Goal: Task Accomplishment & Management: Use online tool/utility

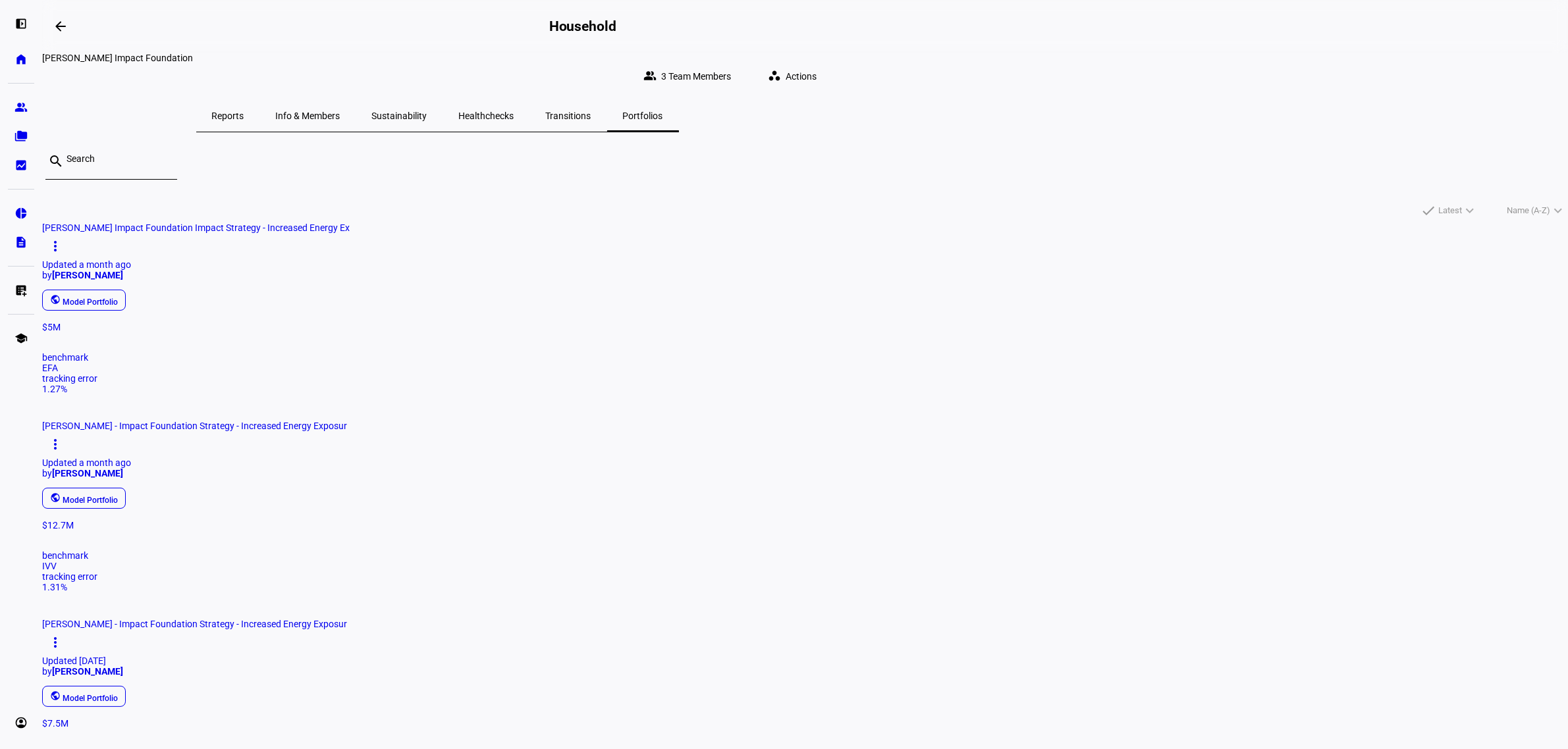
click at [530, 108] on div "Healthchecks" at bounding box center [487, 115] width 87 height 31
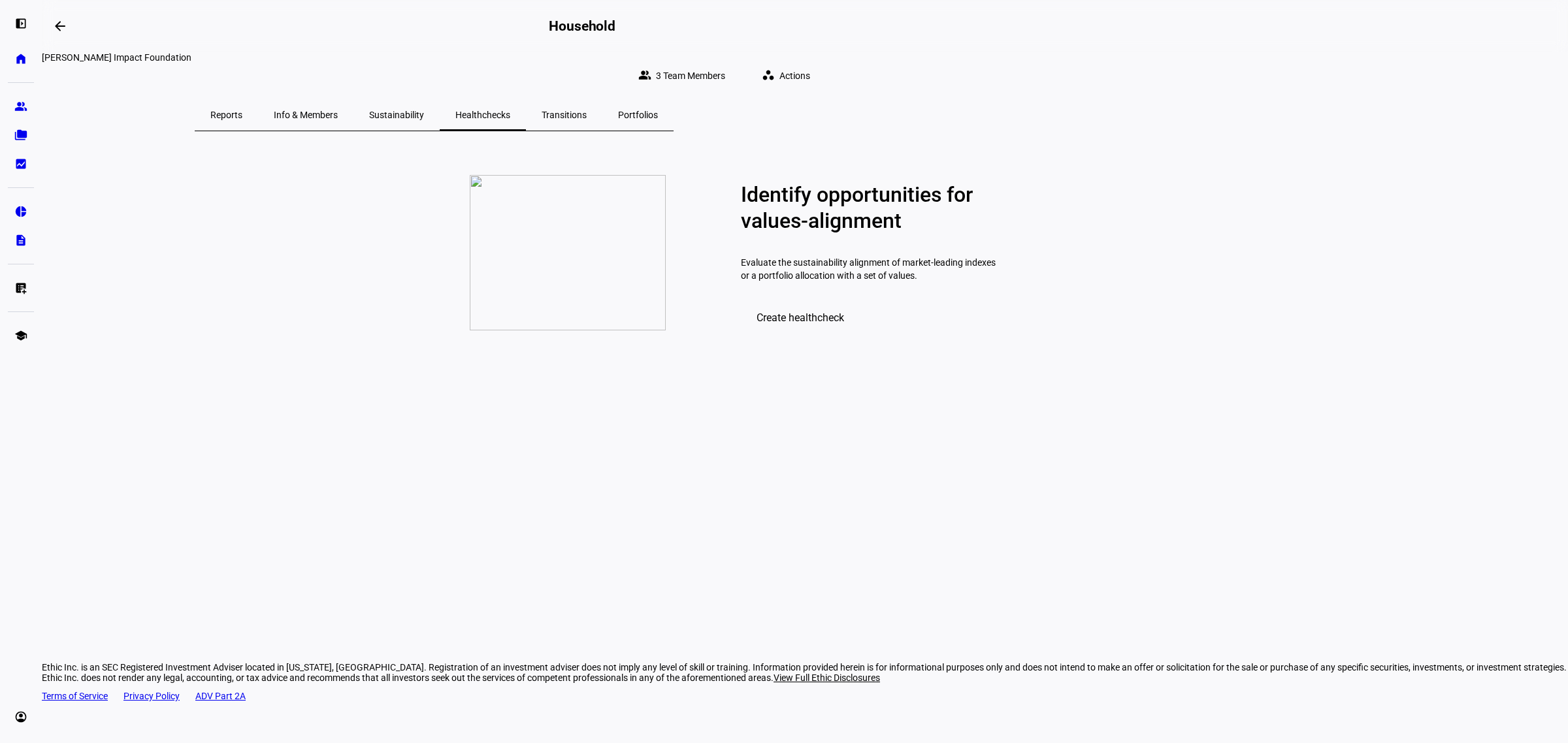
drag, startPoint x: 619, startPoint y: 116, endPoint x: 531, endPoint y: 124, distance: 88.4
click at [242, 116] on span "Reports" at bounding box center [226, 114] width 32 height 31
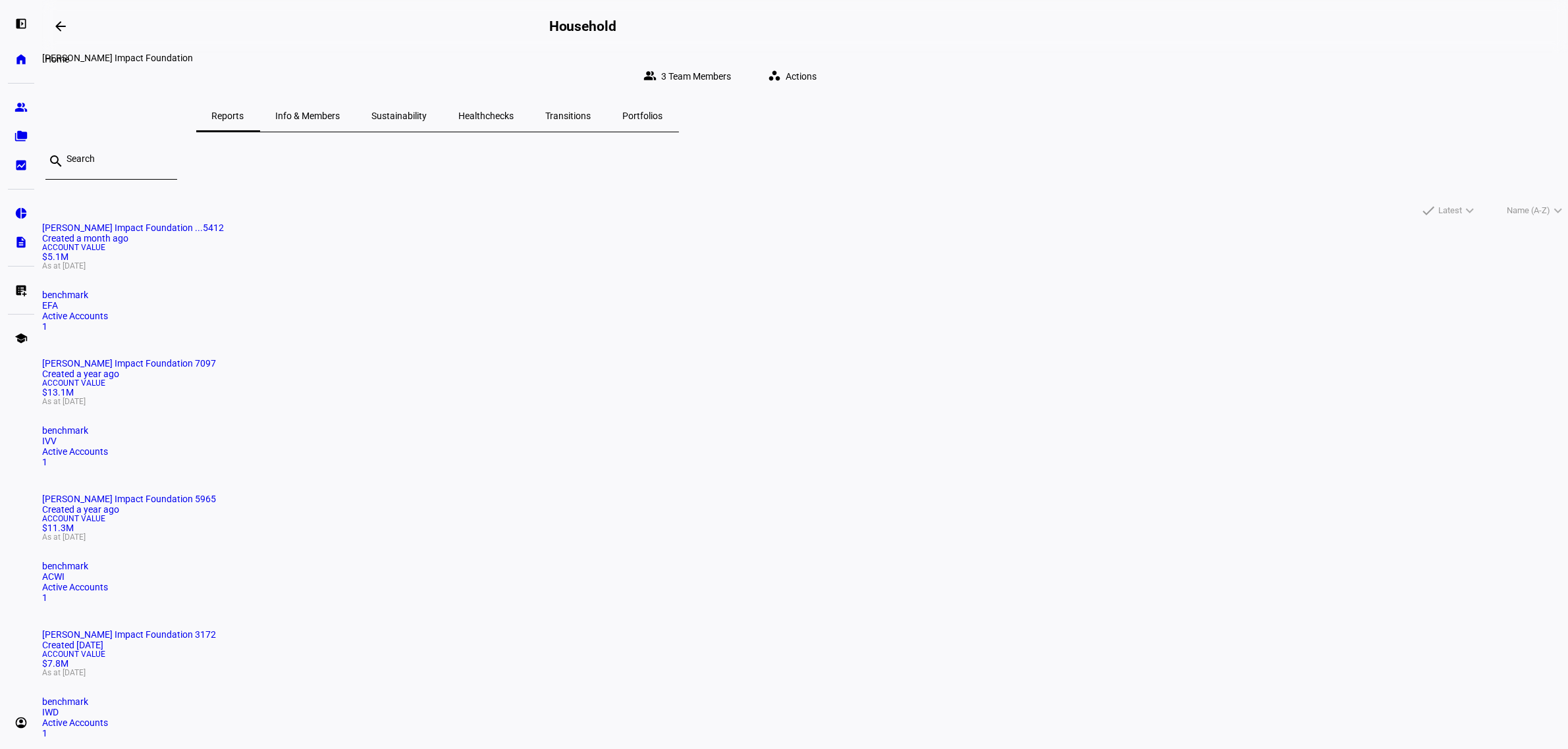
click at [13, 61] on link "home Home" at bounding box center [21, 60] width 27 height 27
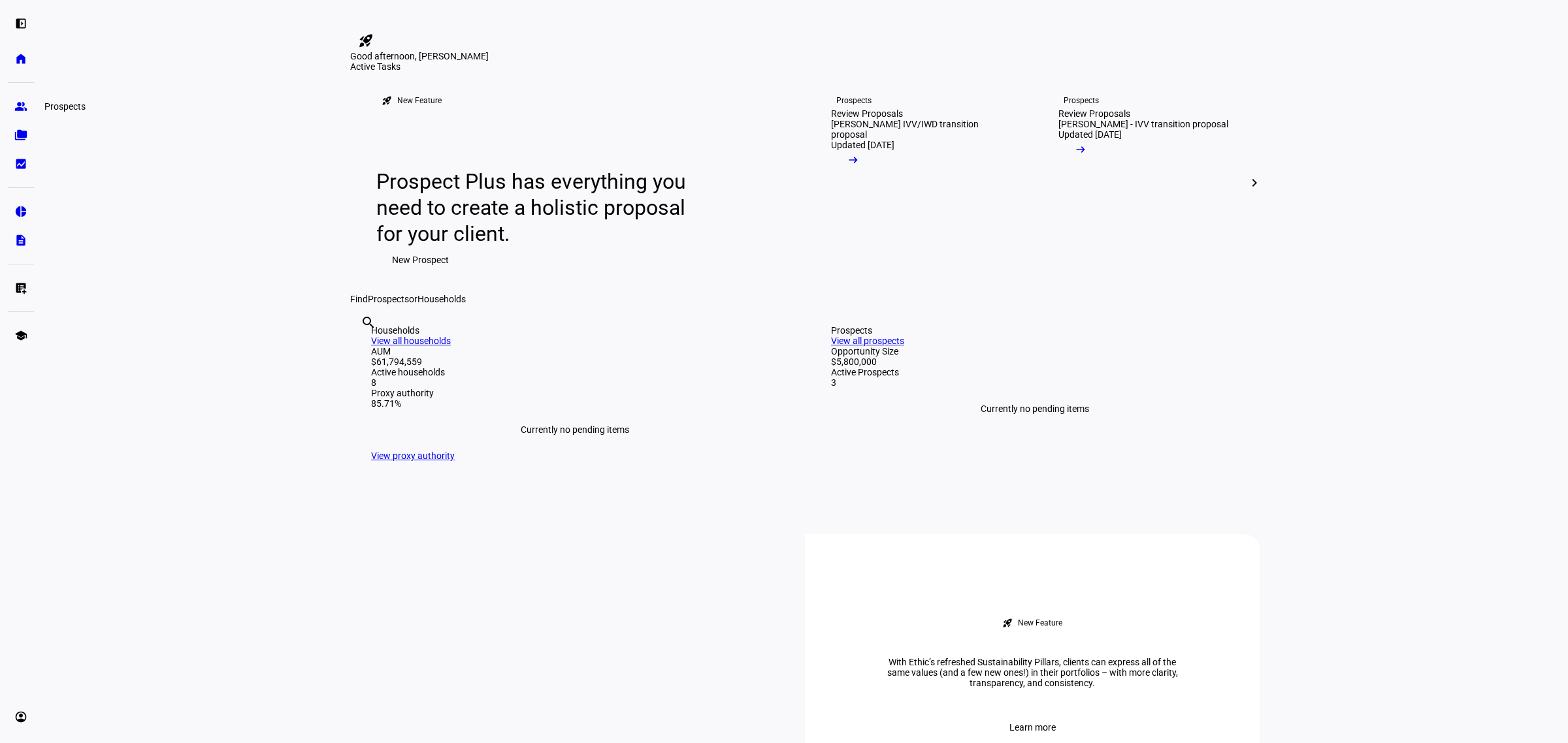
click at [21, 107] on eth-mat-symbol "group" at bounding box center [21, 106] width 13 height 13
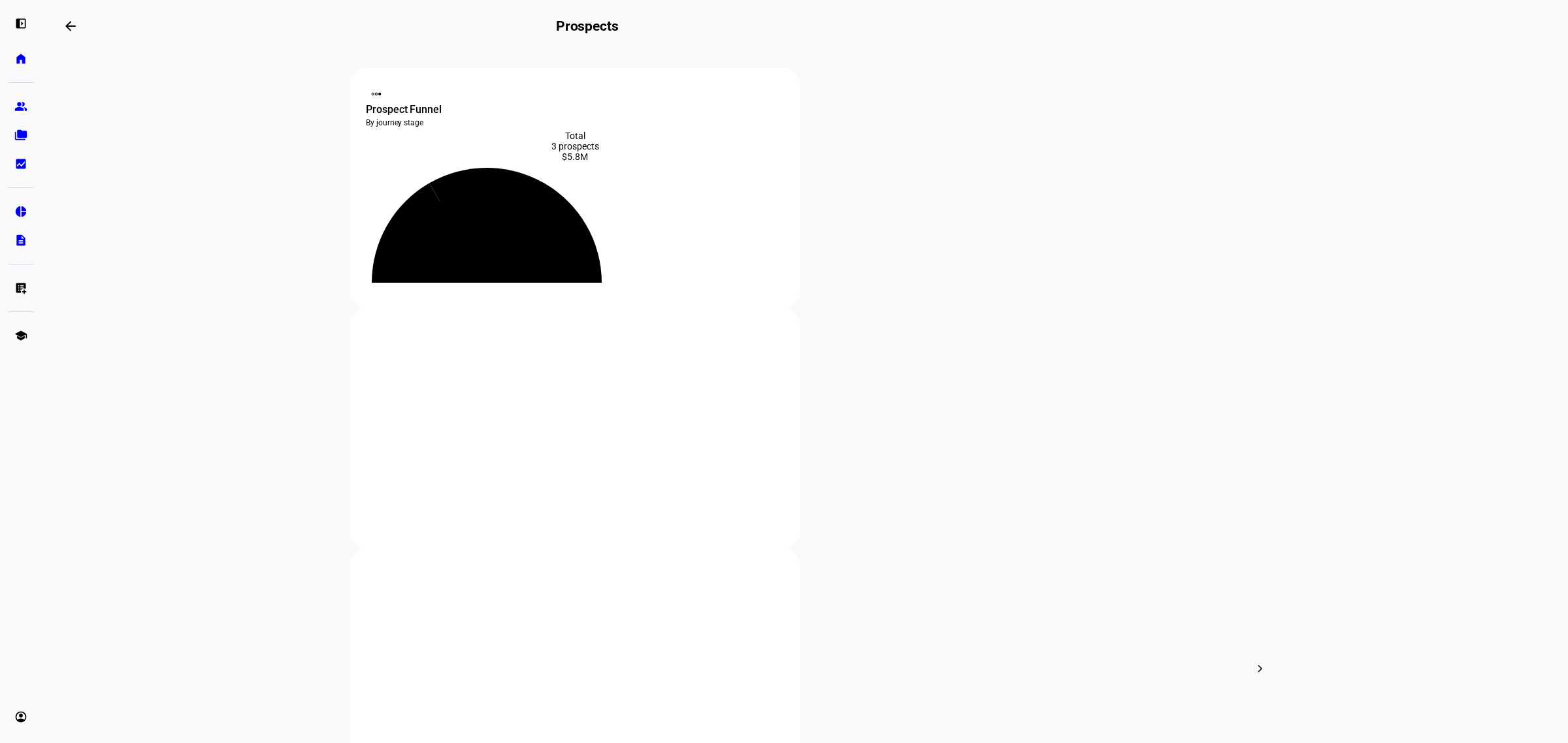
scroll to position [163, 0]
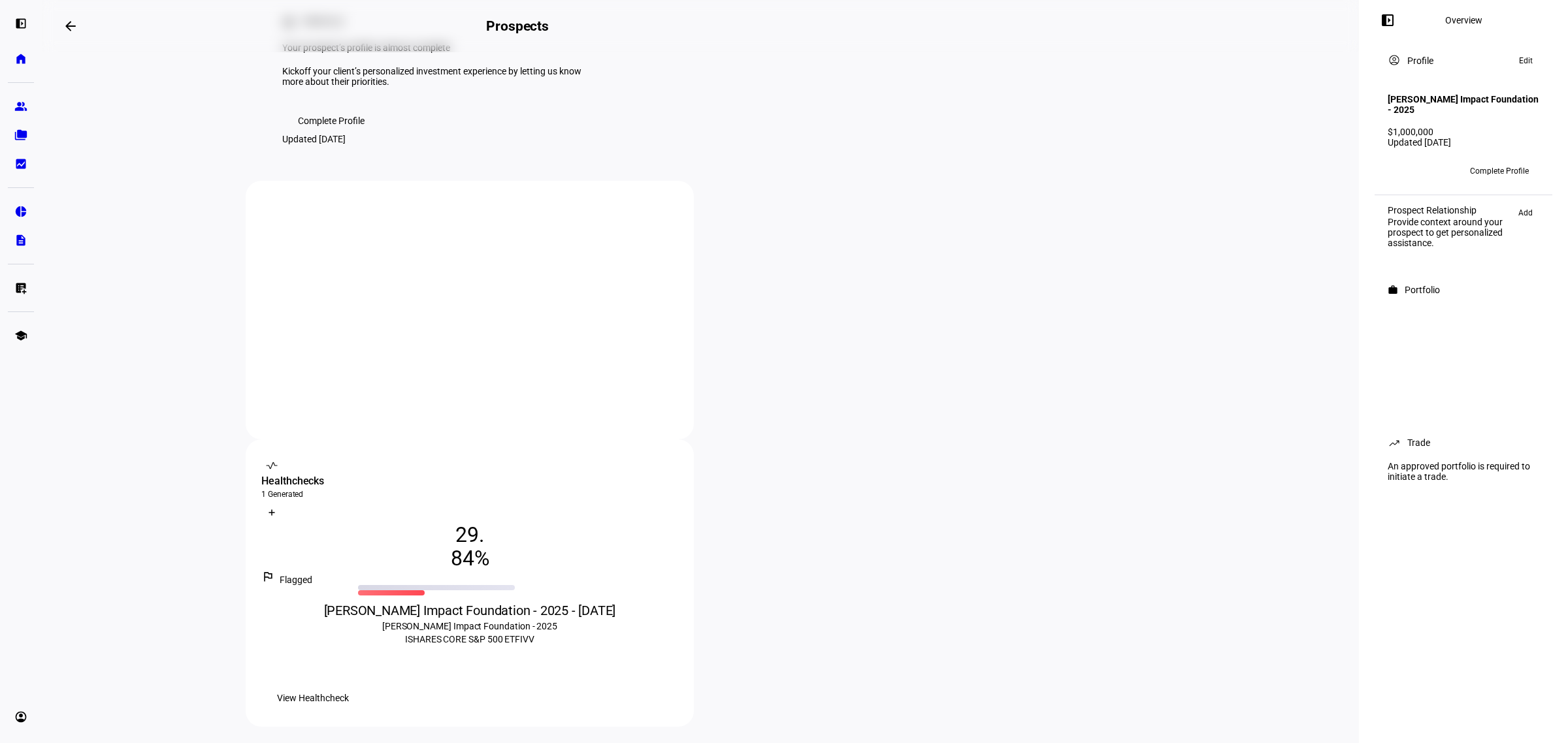
scroll to position [163, 0]
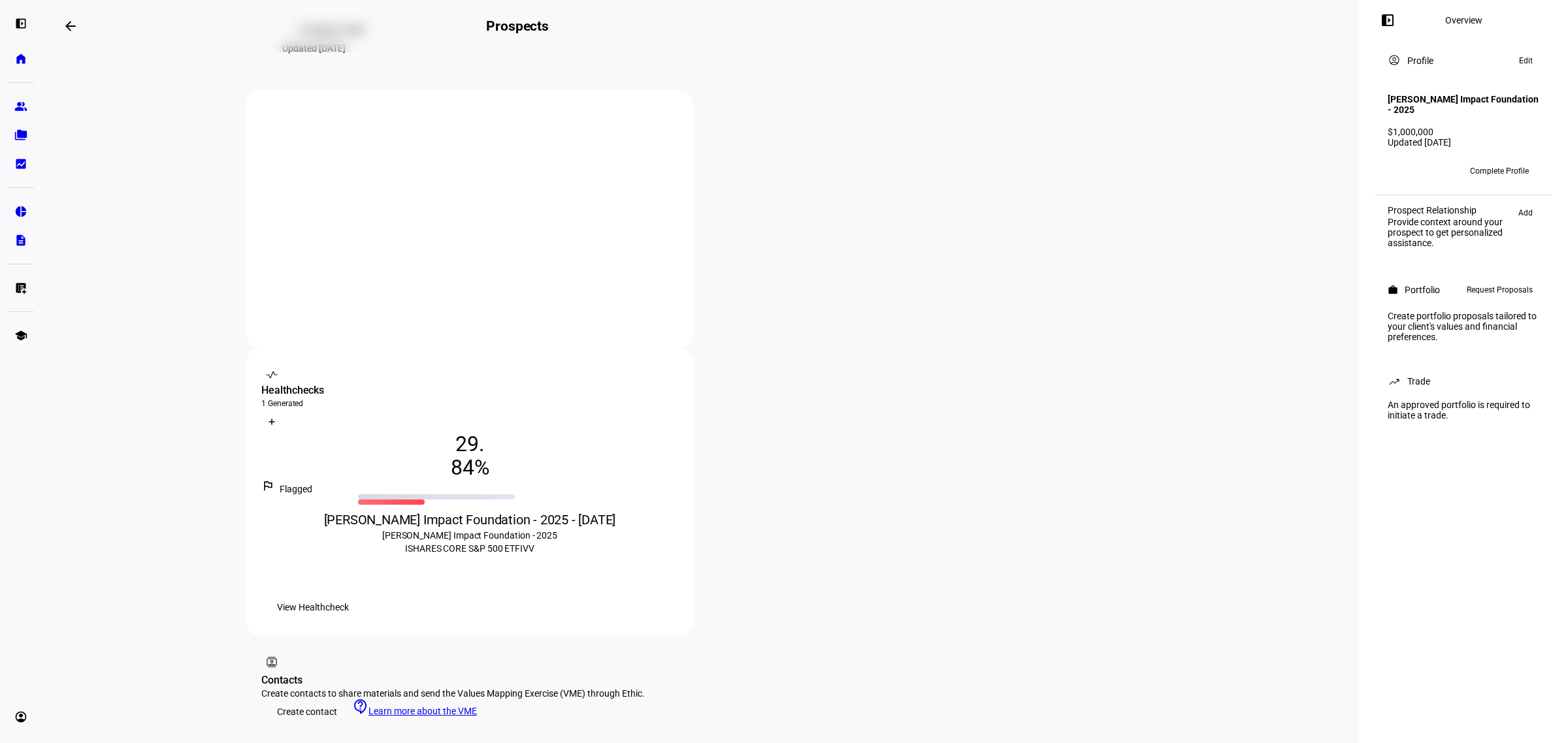
click at [365, 594] on span at bounding box center [313, 607] width 104 height 26
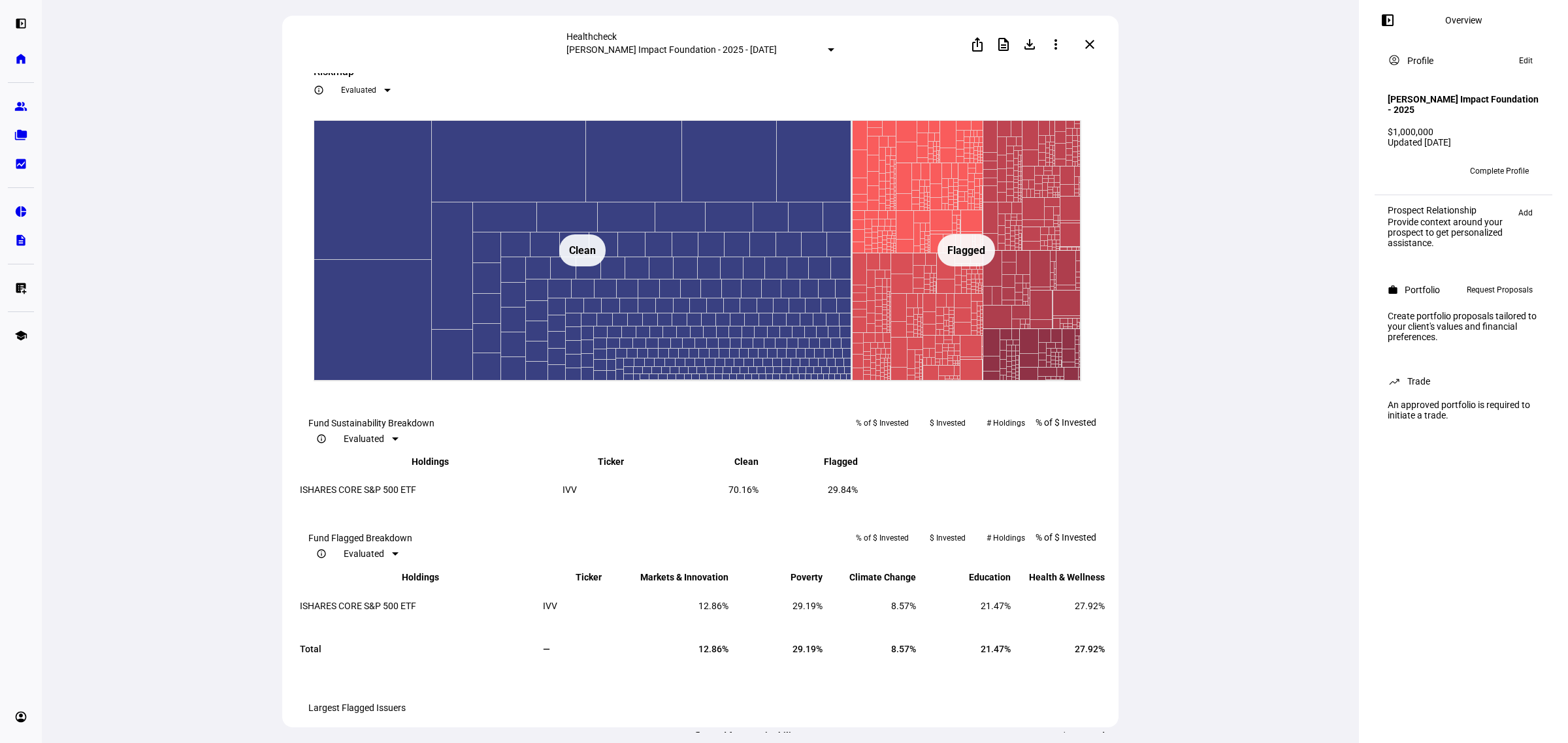
scroll to position [816, 0]
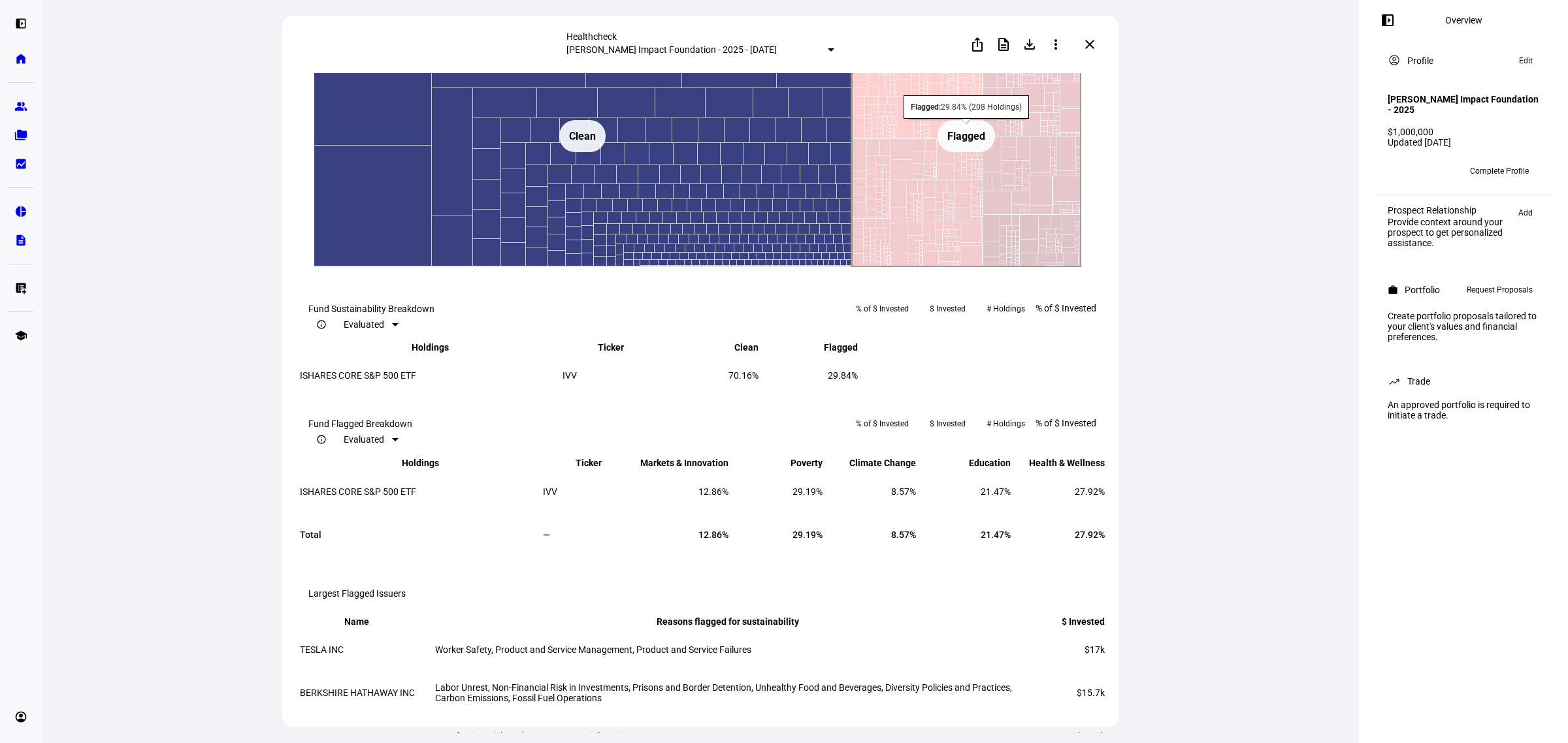
click at [962, 153] on rect at bounding box center [966, 137] width 57 height 32
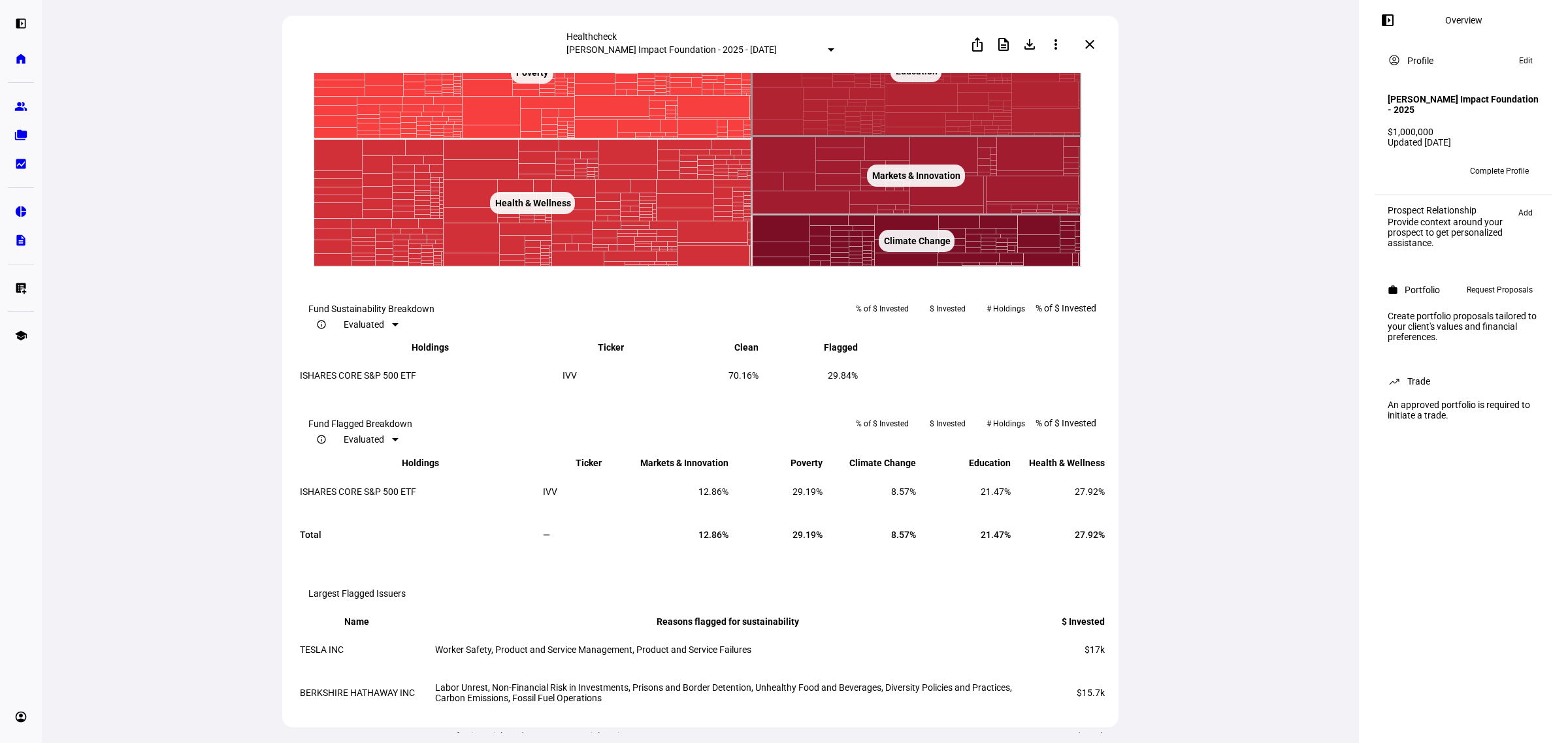
click at [906, 137] on rect at bounding box center [916, 71] width 329 height 131
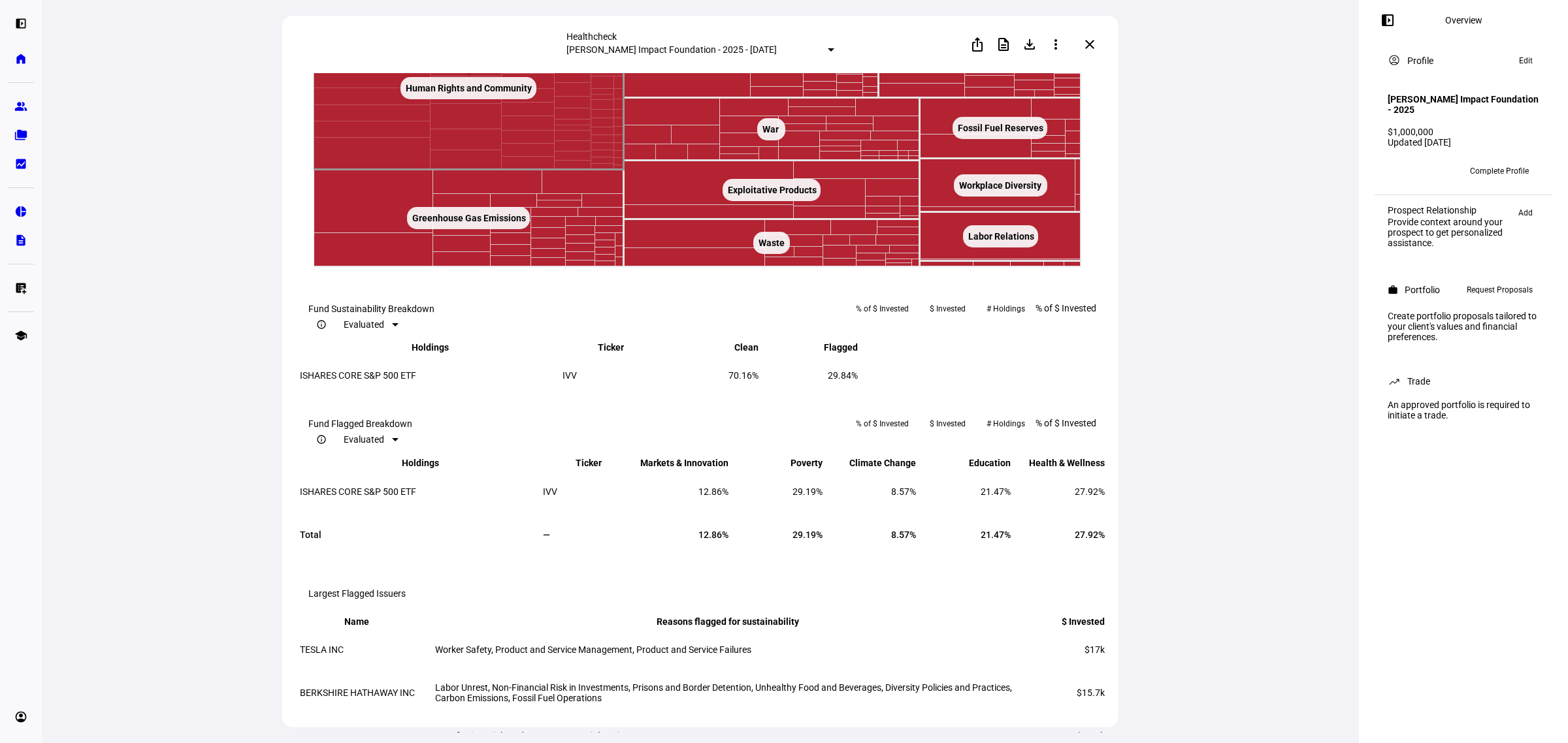
click at [501, 93] on text "Human Rights and Community ​ Human Rights and Community" at bounding box center [469, 88] width 127 height 10
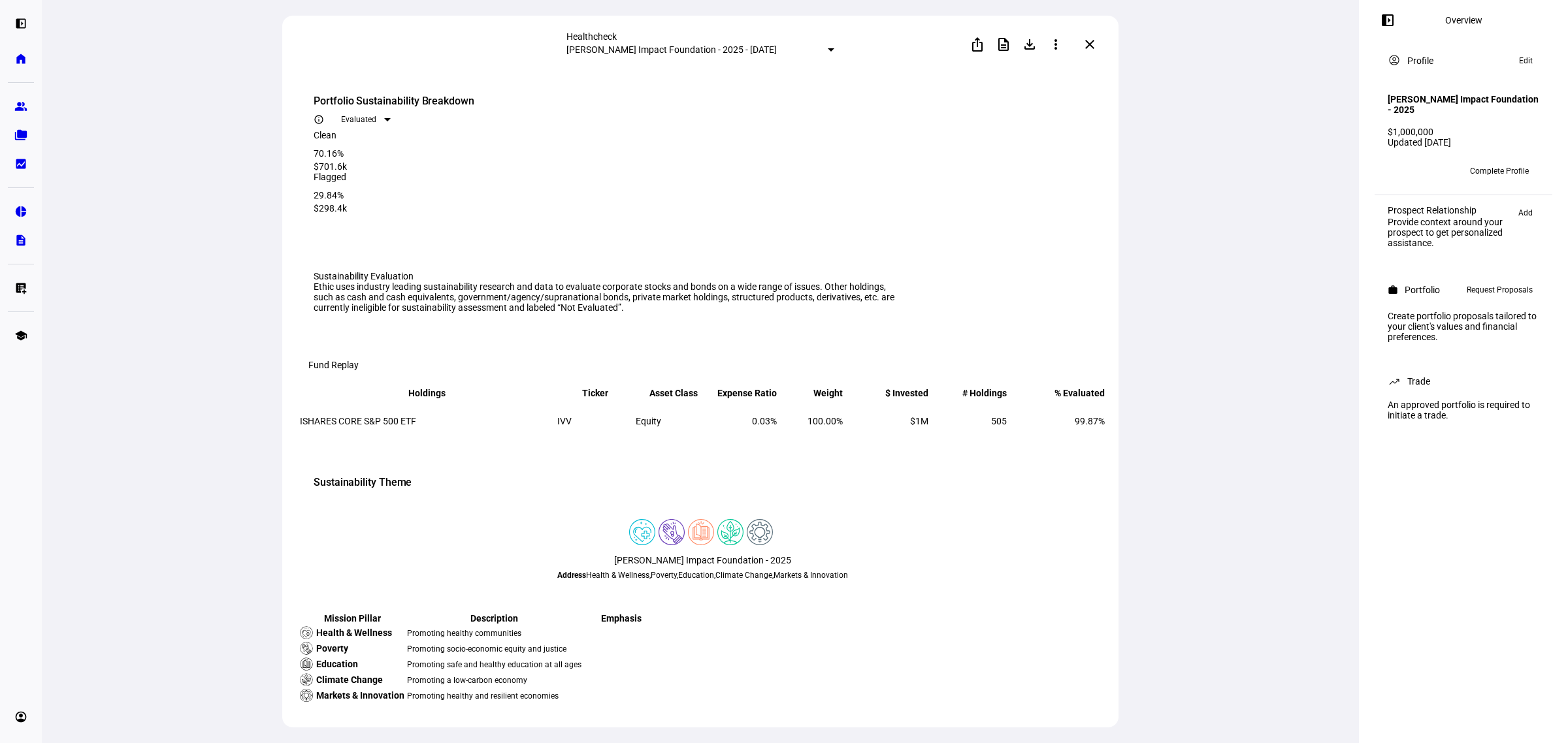
scroll to position [0, 0]
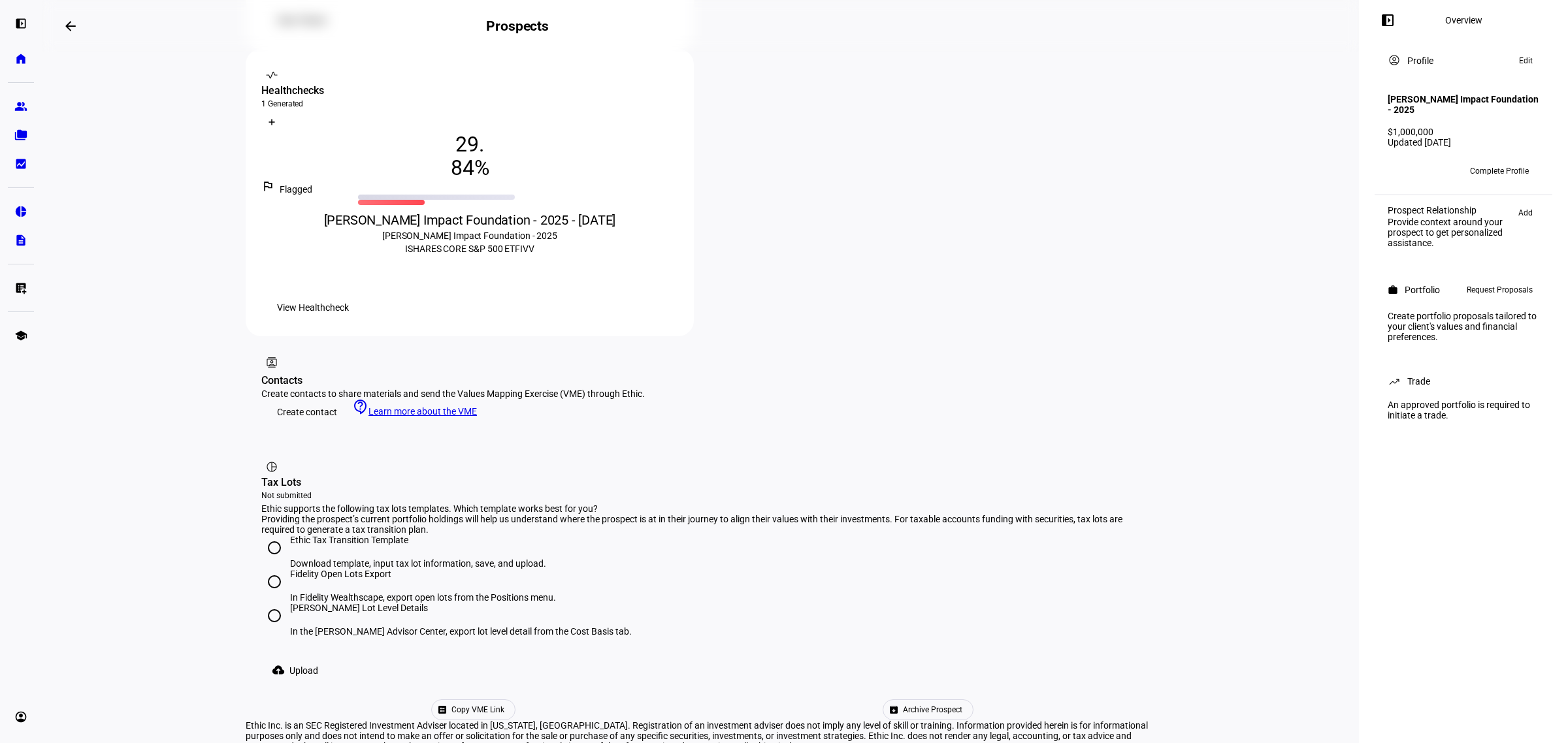
scroll to position [476, 0]
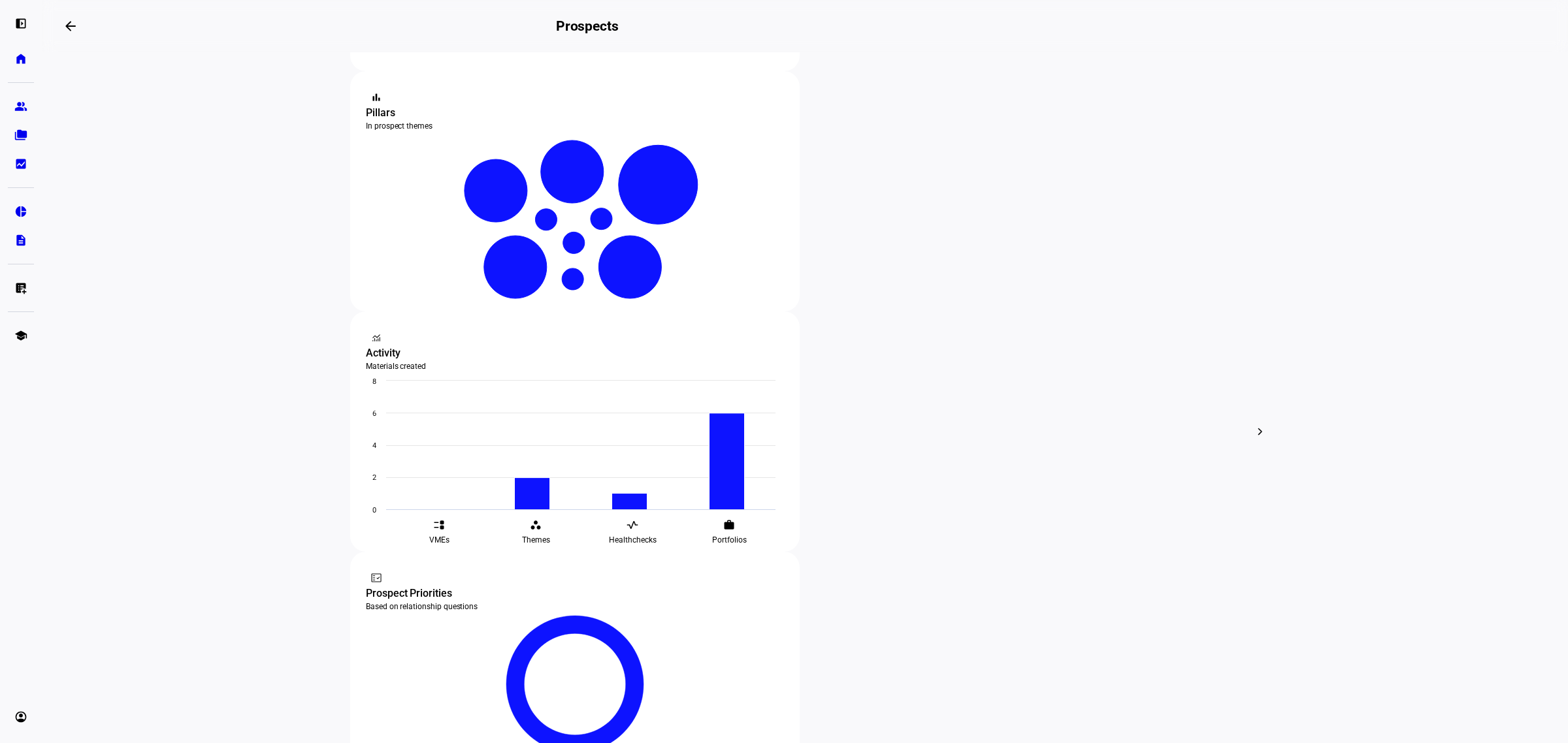
scroll to position [245, 0]
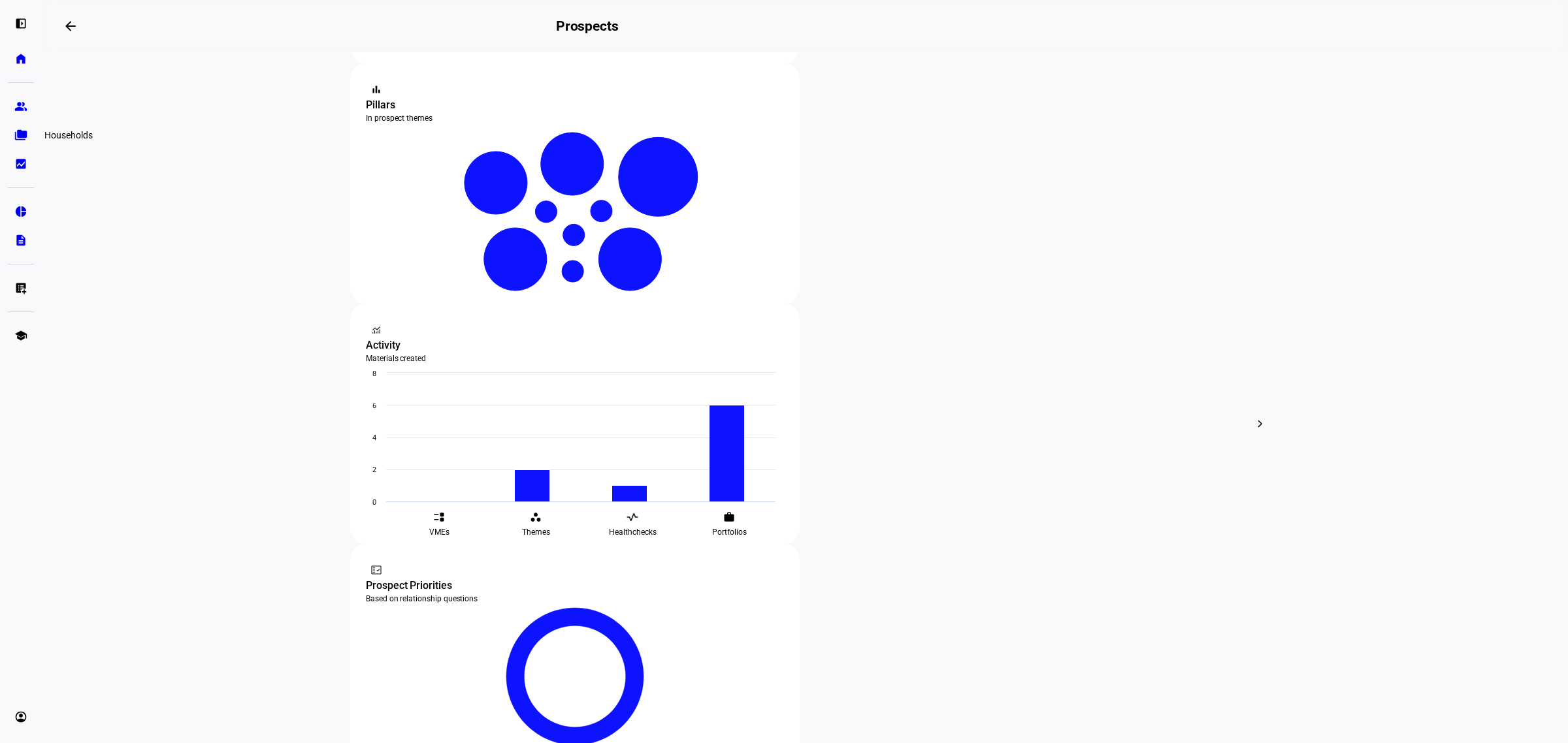
click at [22, 145] on link "folder_copy Households" at bounding box center [21, 136] width 26 height 26
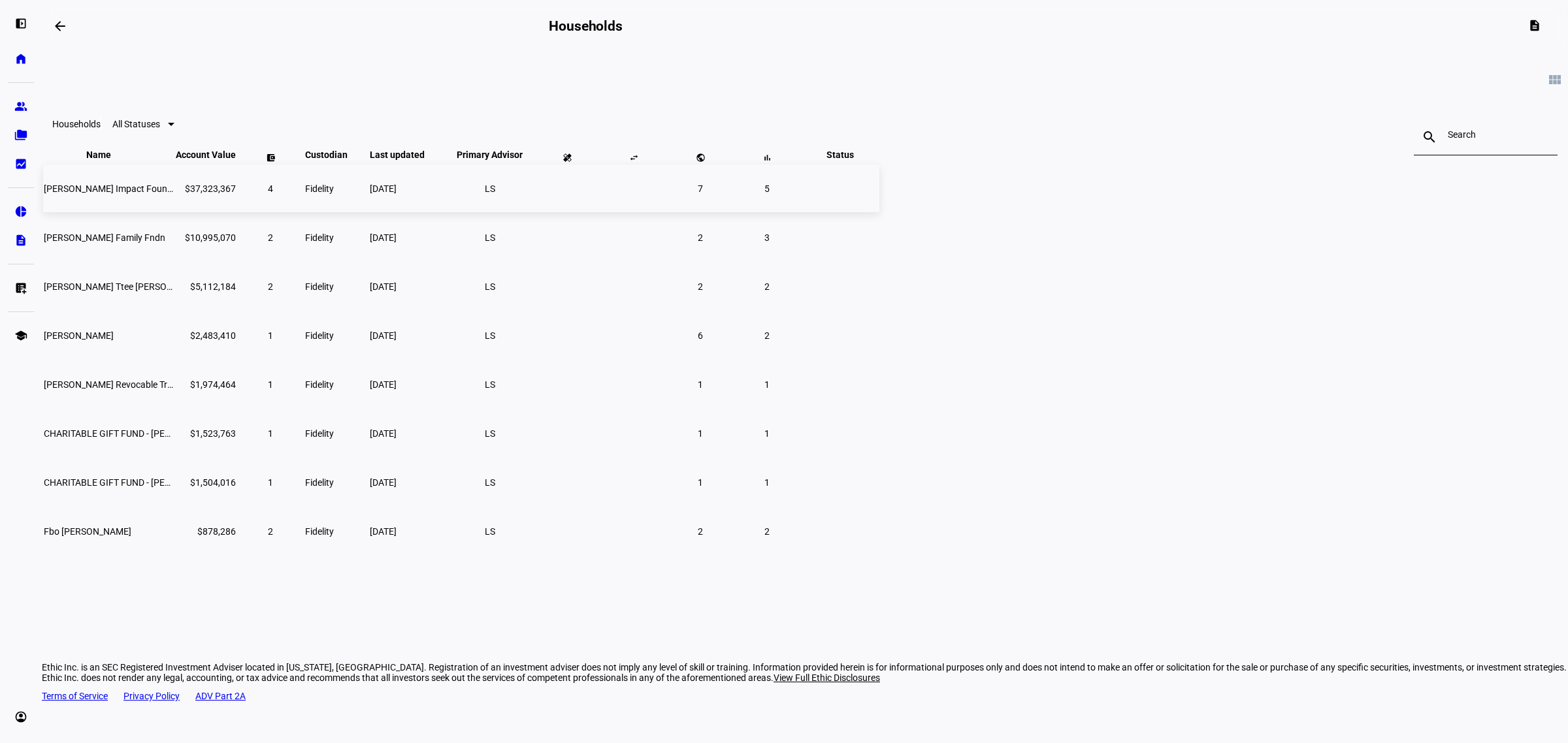
click at [193, 194] on span "[PERSON_NAME] Impact Foundation" at bounding box center [118, 188] width 150 height 10
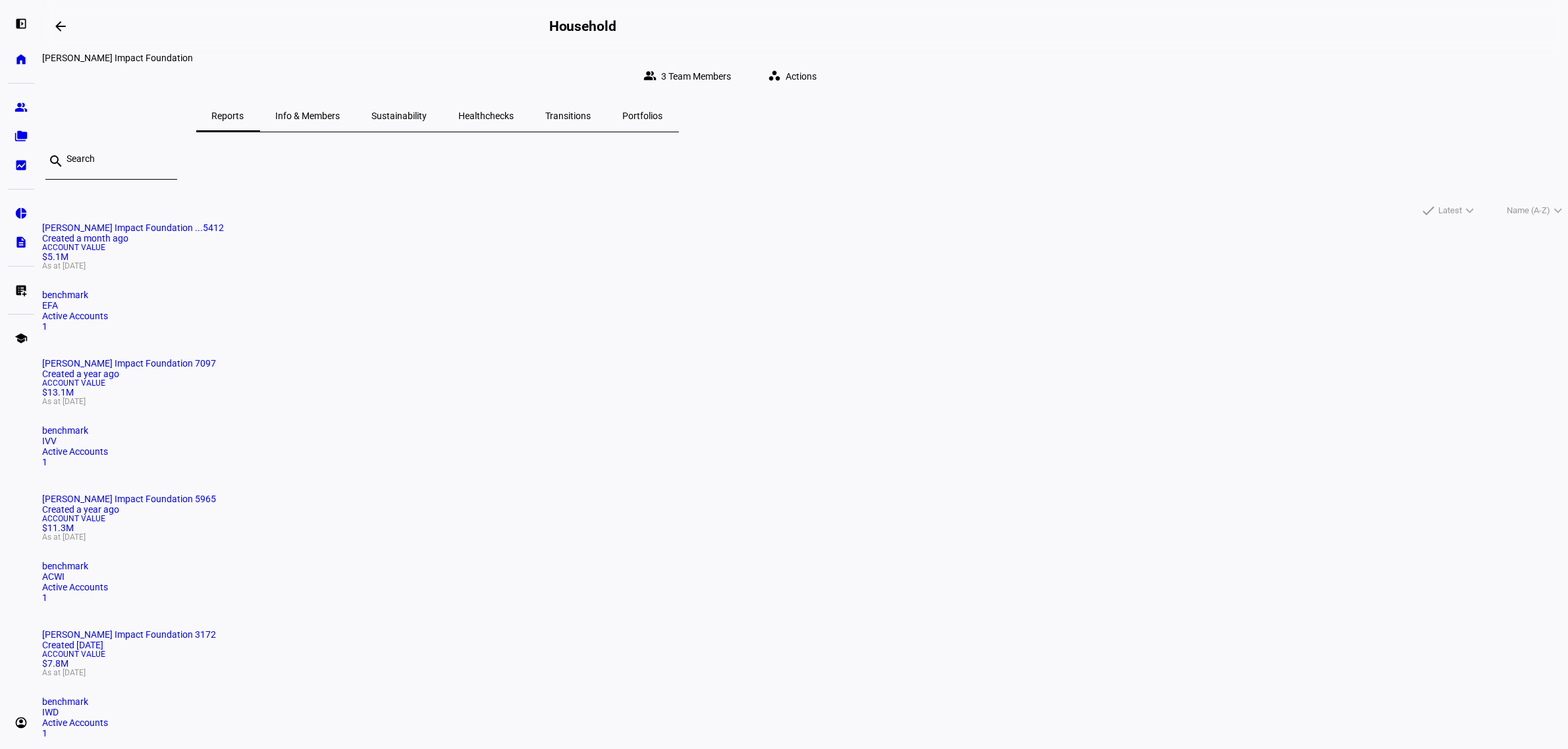
click at [1034, 515] on div "Account Value $11.3M As at [DATE]" at bounding box center [804, 528] width 1525 height 27
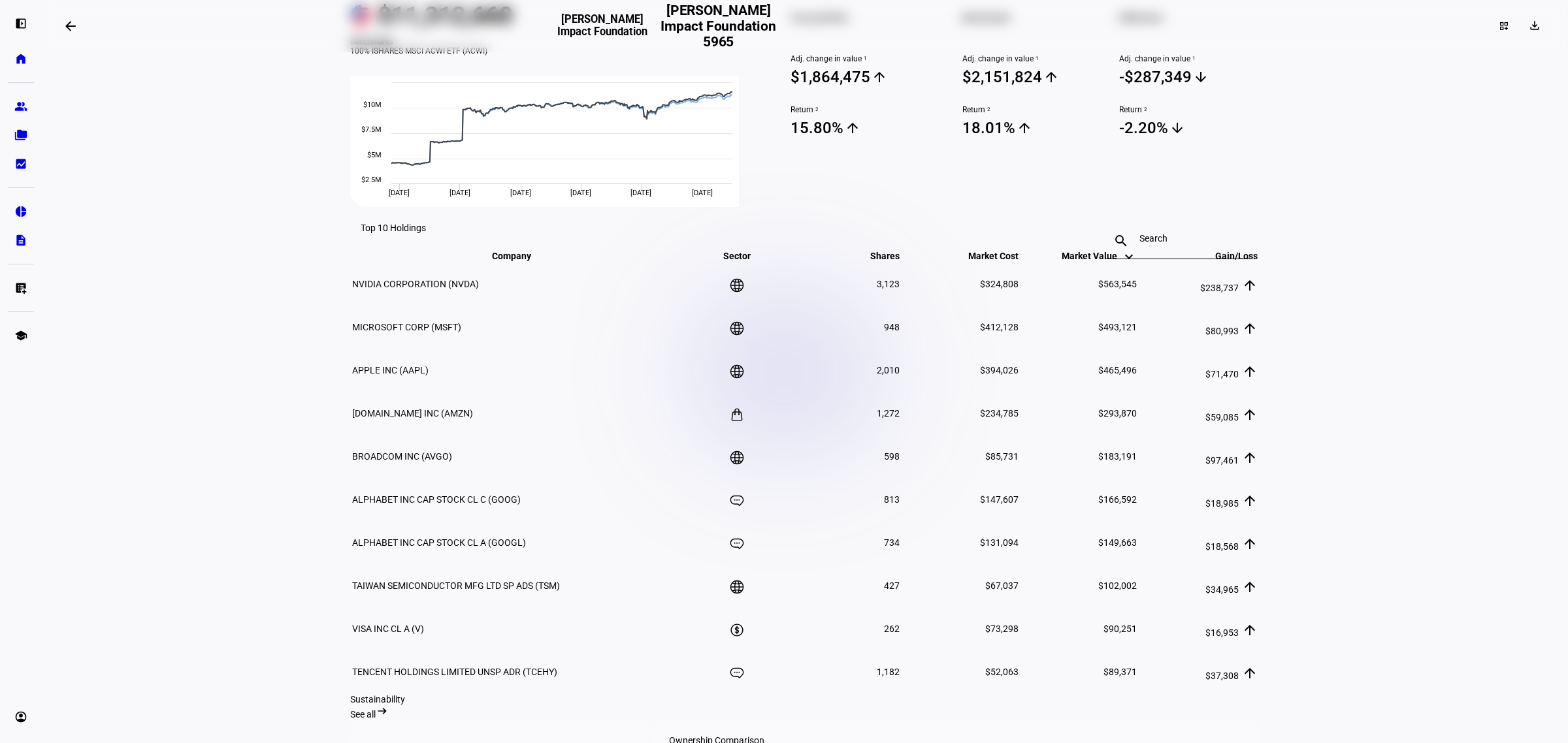
scroll to position [429, 0]
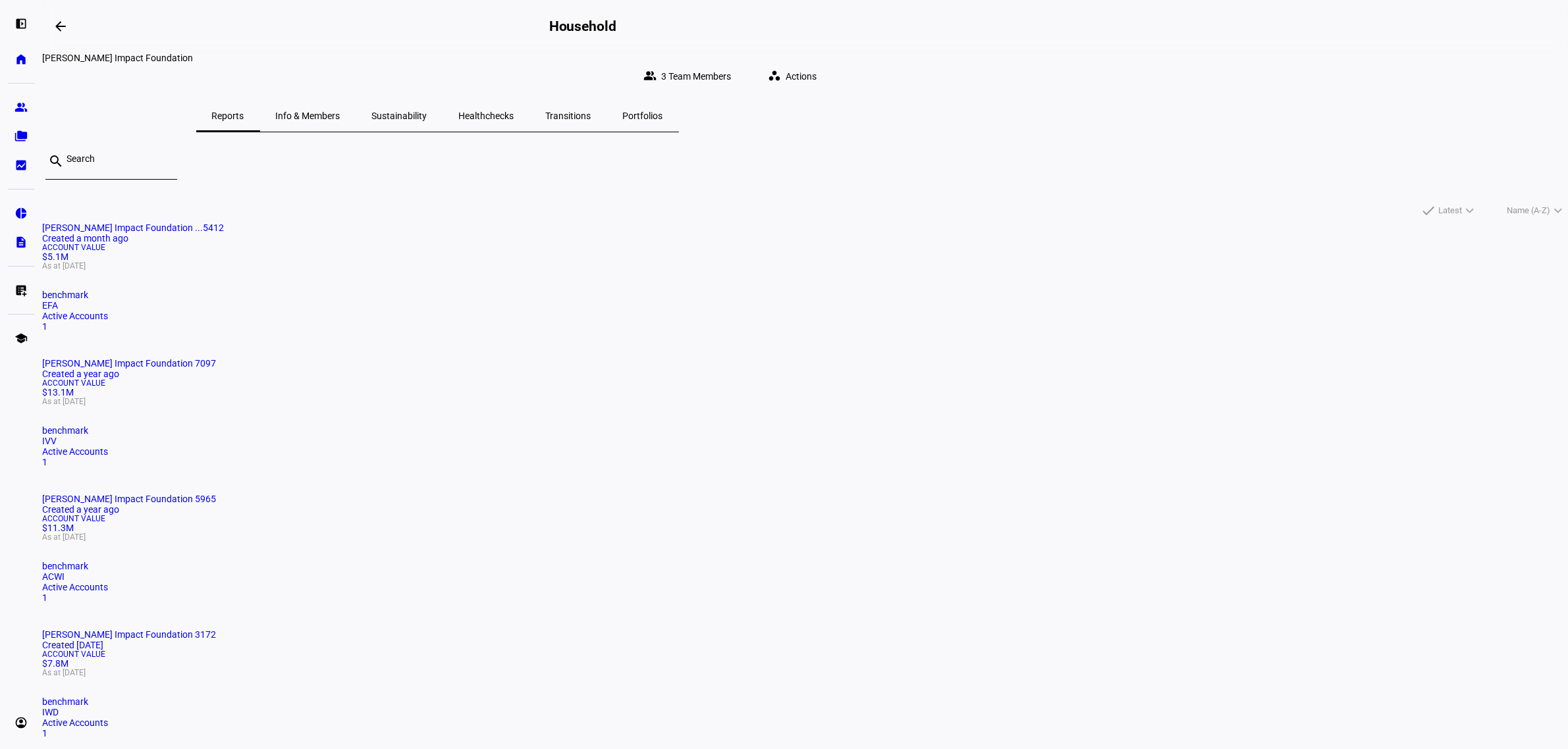
click at [875, 379] on span "Account Value" at bounding box center [804, 383] width 1525 height 8
click at [512, 629] on mat-card-title "[PERSON_NAME] Impact Foundation 3172 Created [DATE]" at bounding box center [804, 640] width 1525 height 21
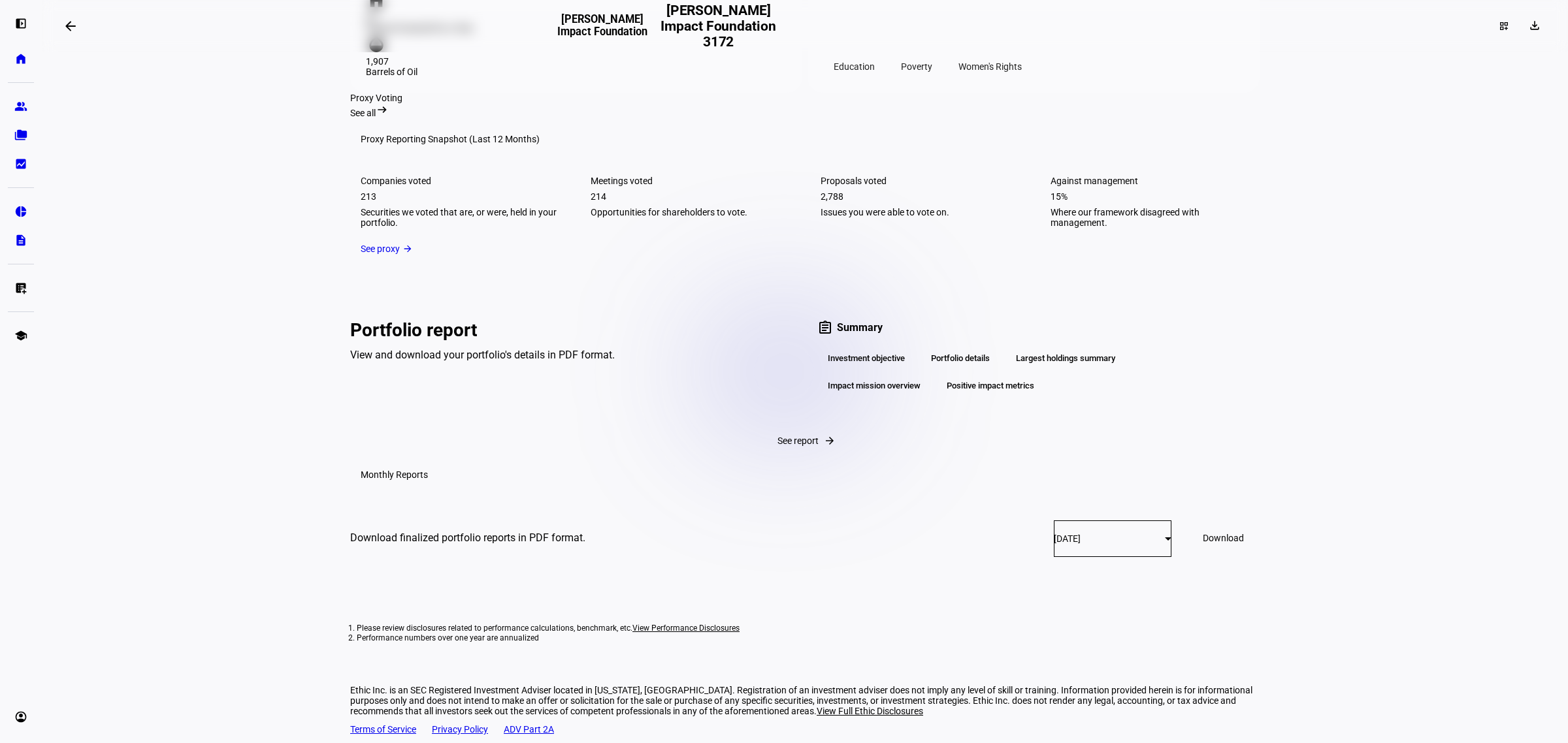
scroll to position [1900, 0]
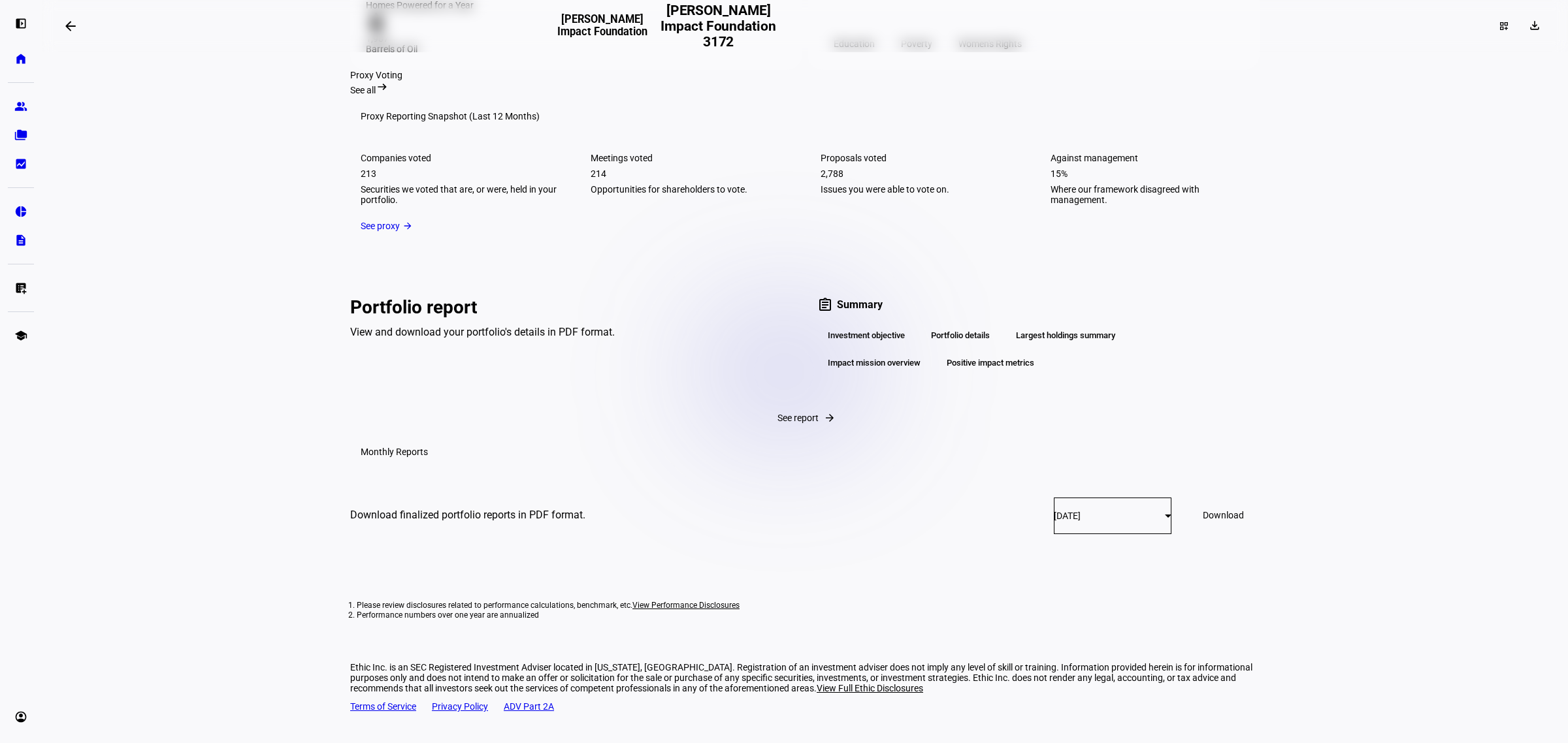
drag, startPoint x: 1296, startPoint y: 543, endPoint x: 1268, endPoint y: 121, distance: 422.9
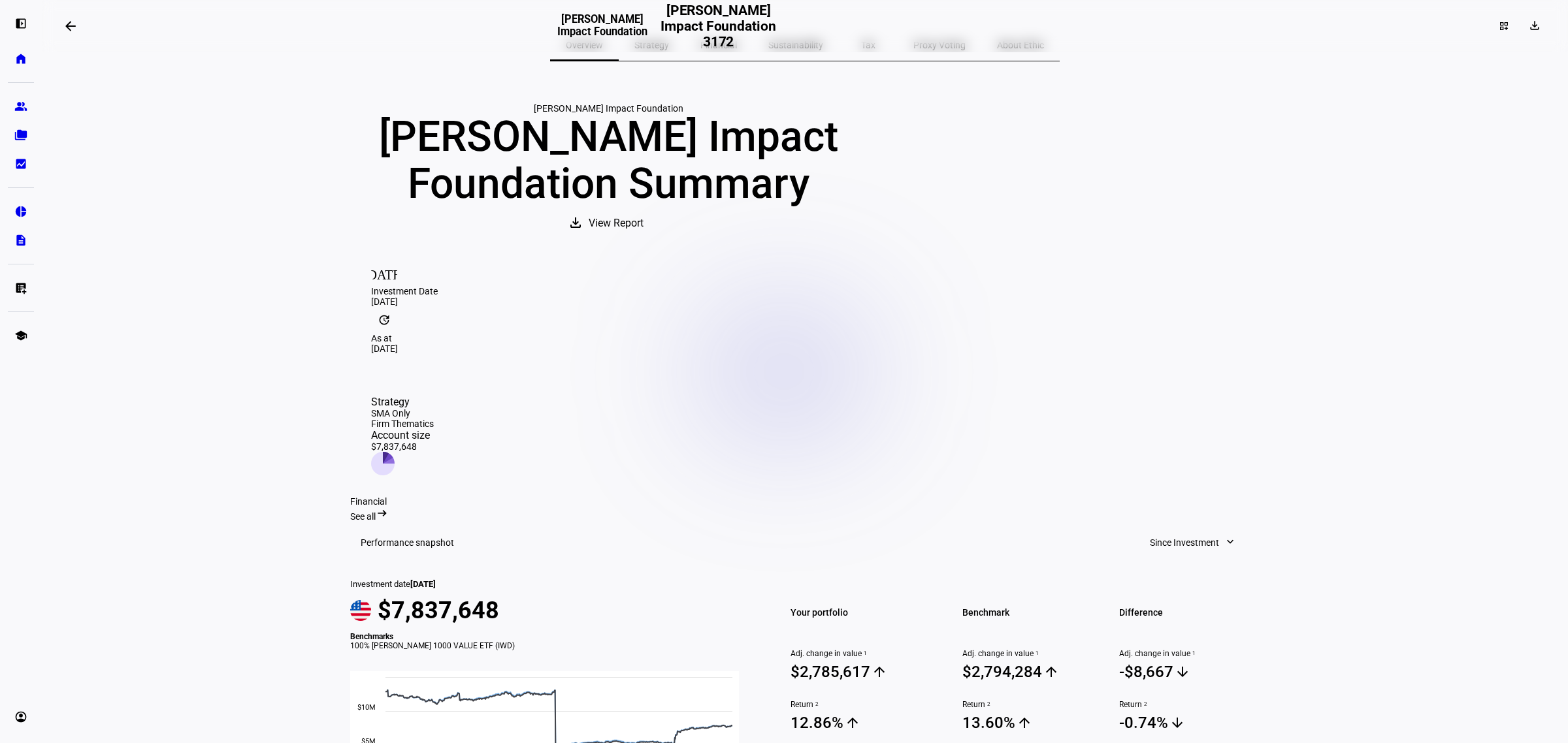
scroll to position [0, 0]
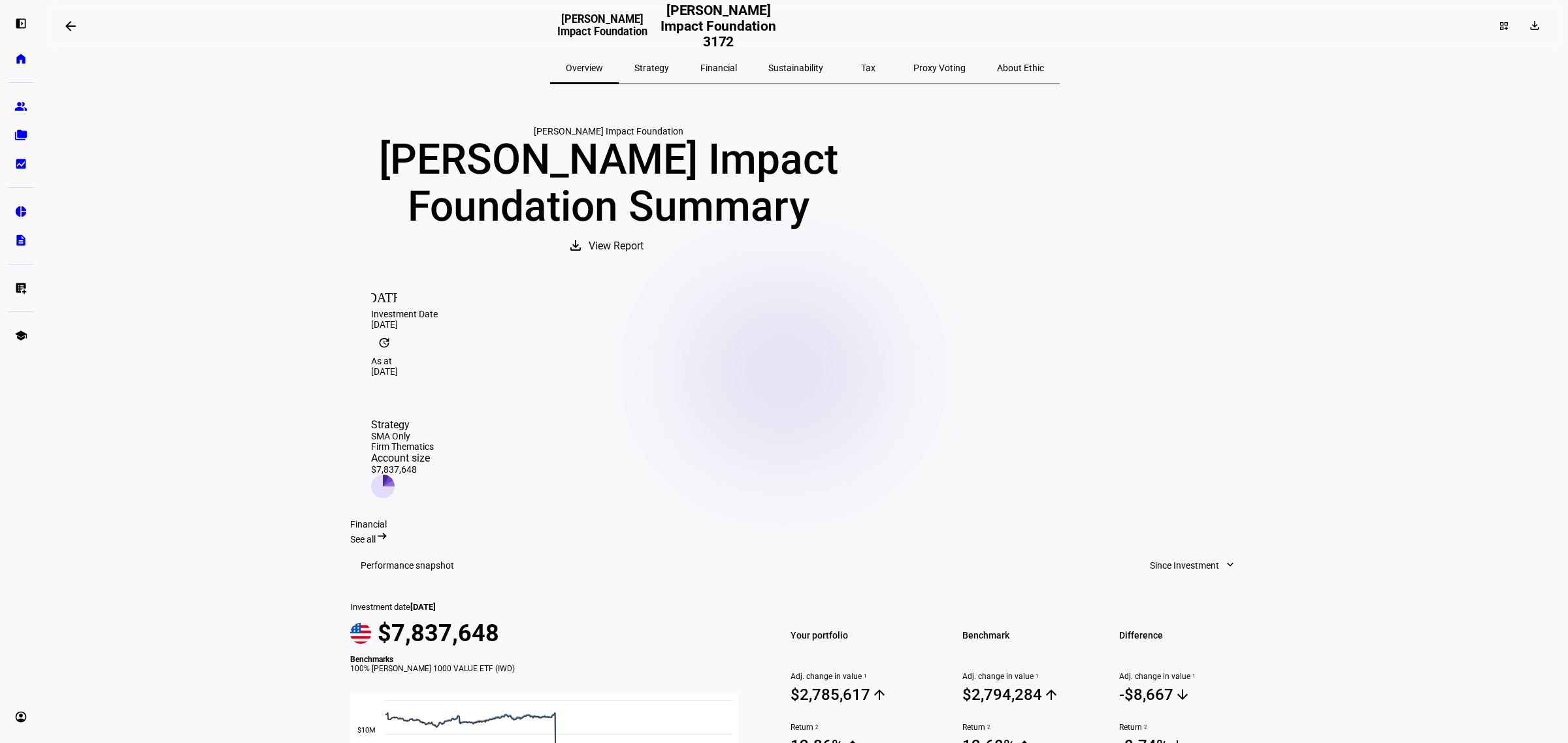
click at [657, 76] on div "Strategy" at bounding box center [652, 67] width 66 height 31
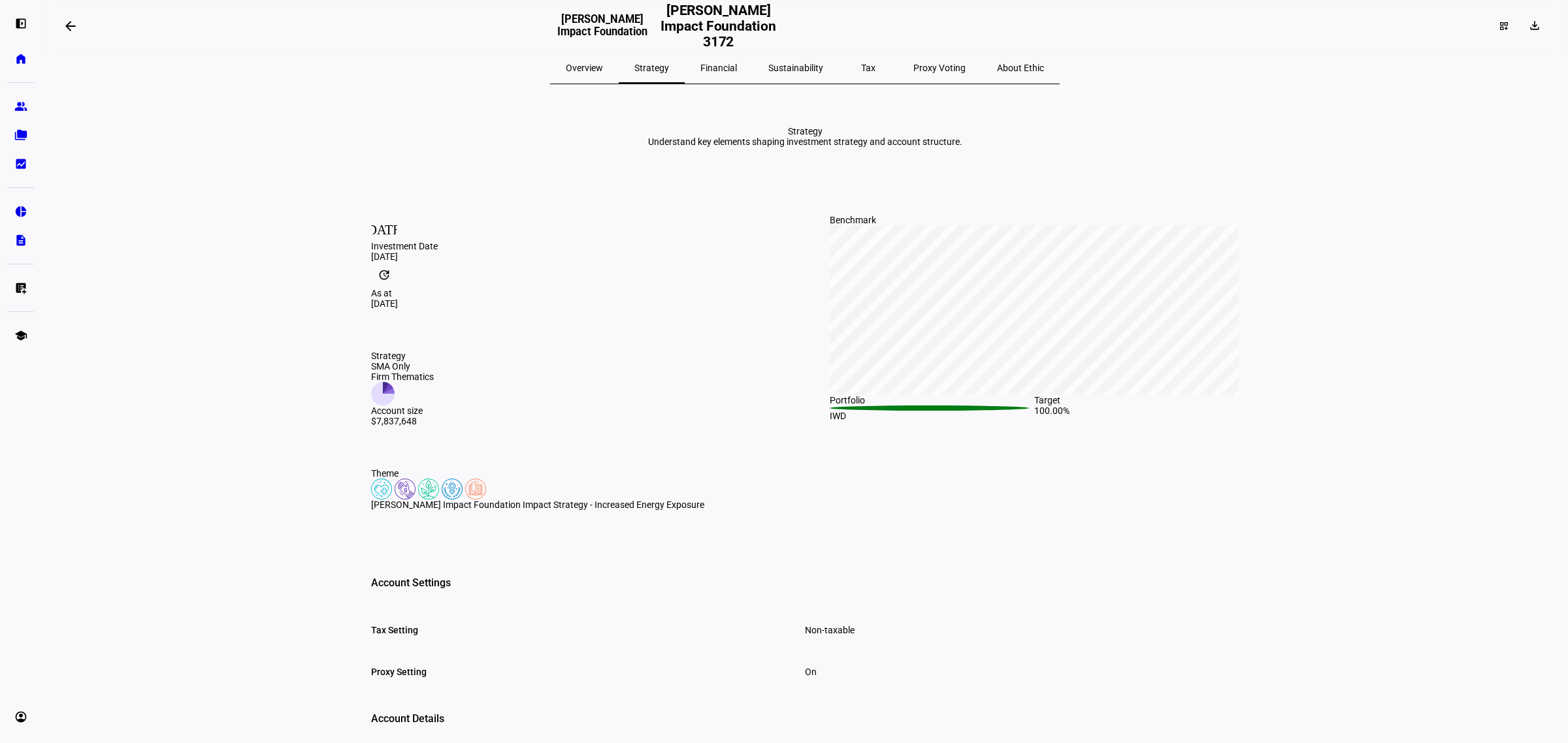
click at [737, 76] on span "Financial" at bounding box center [718, 67] width 37 height 31
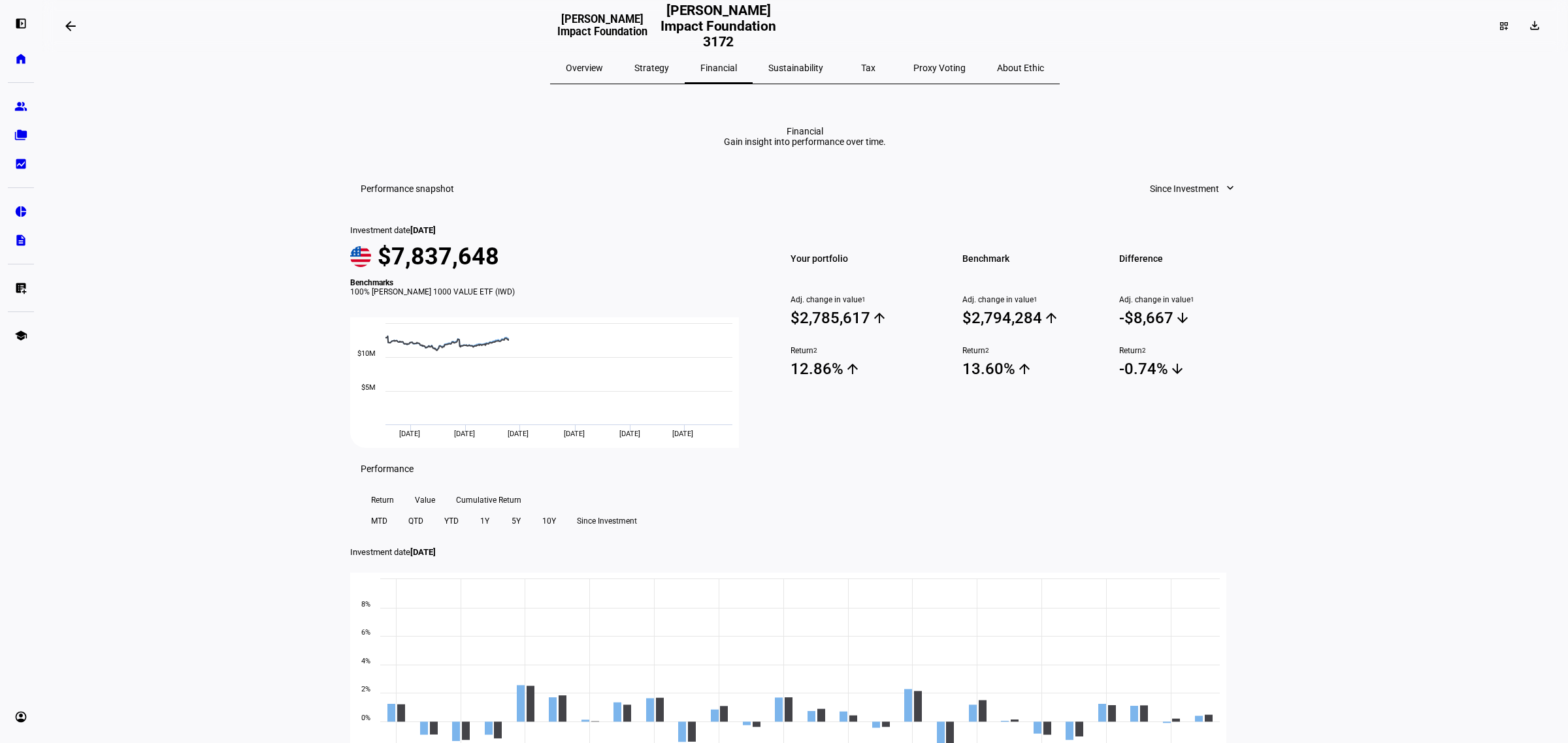
click at [778, 69] on span "Sustainability" at bounding box center [795, 68] width 55 height 9
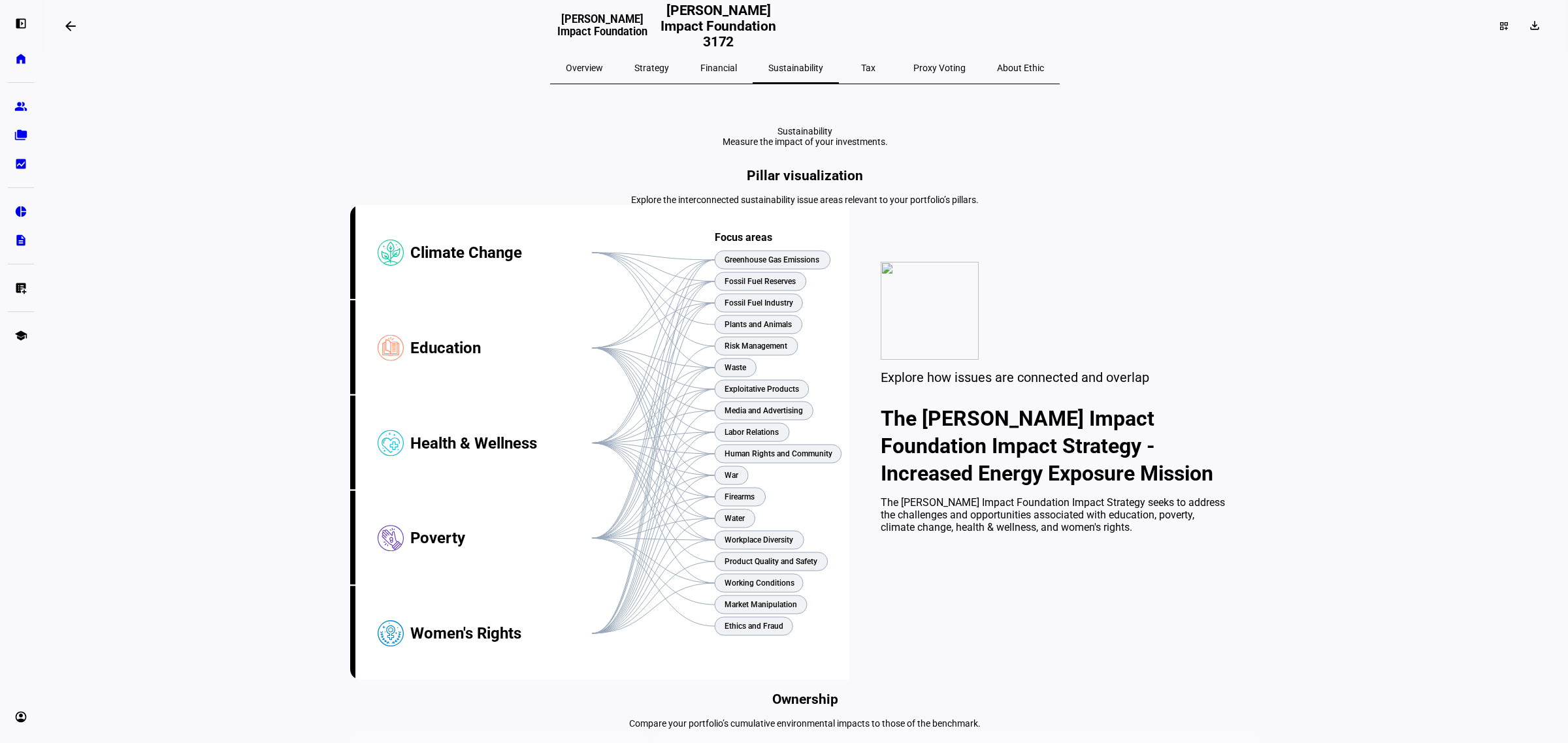
click at [861, 67] on span "Tax" at bounding box center [868, 68] width 14 height 9
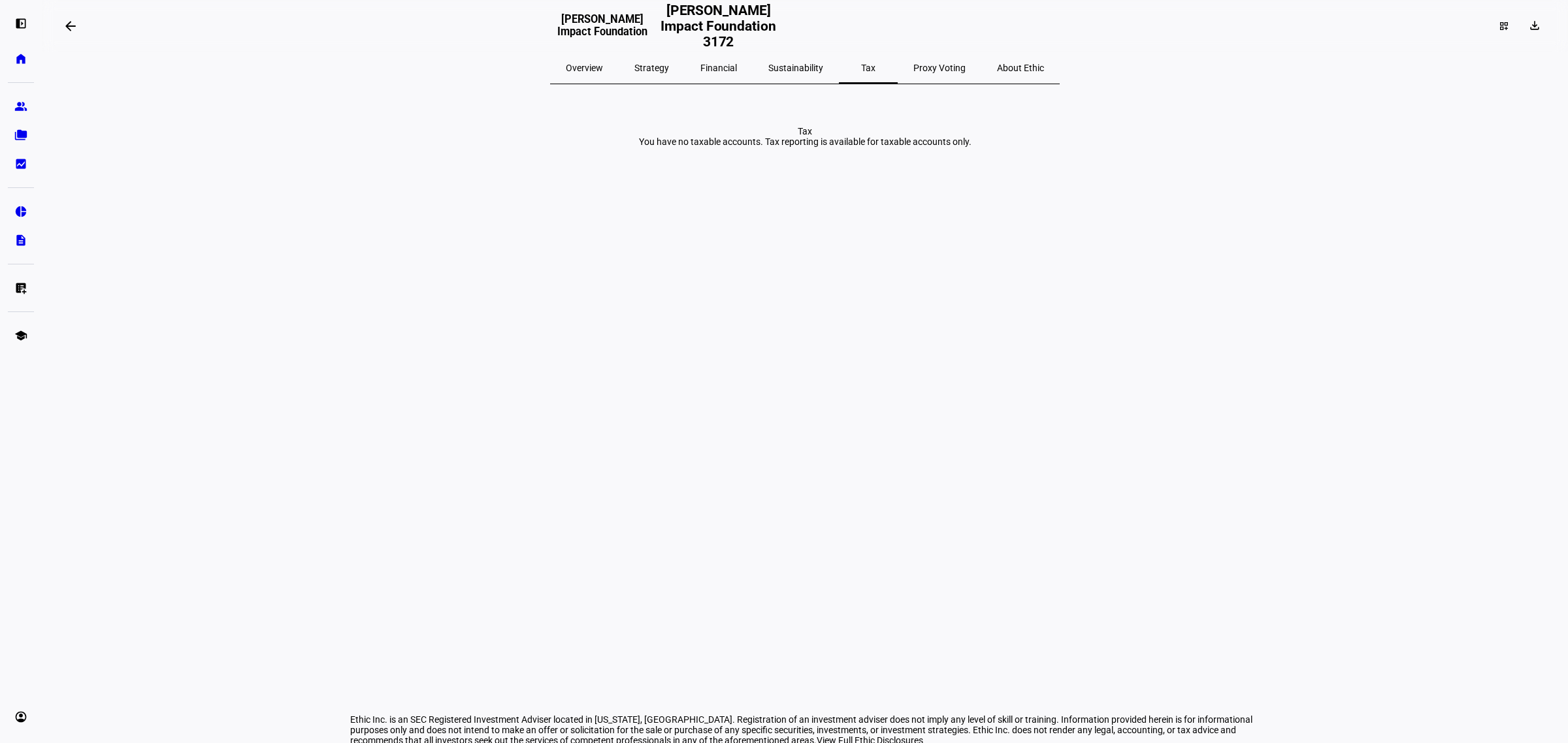
click at [828, 75] on div "Sustainability" at bounding box center [796, 67] width 87 height 31
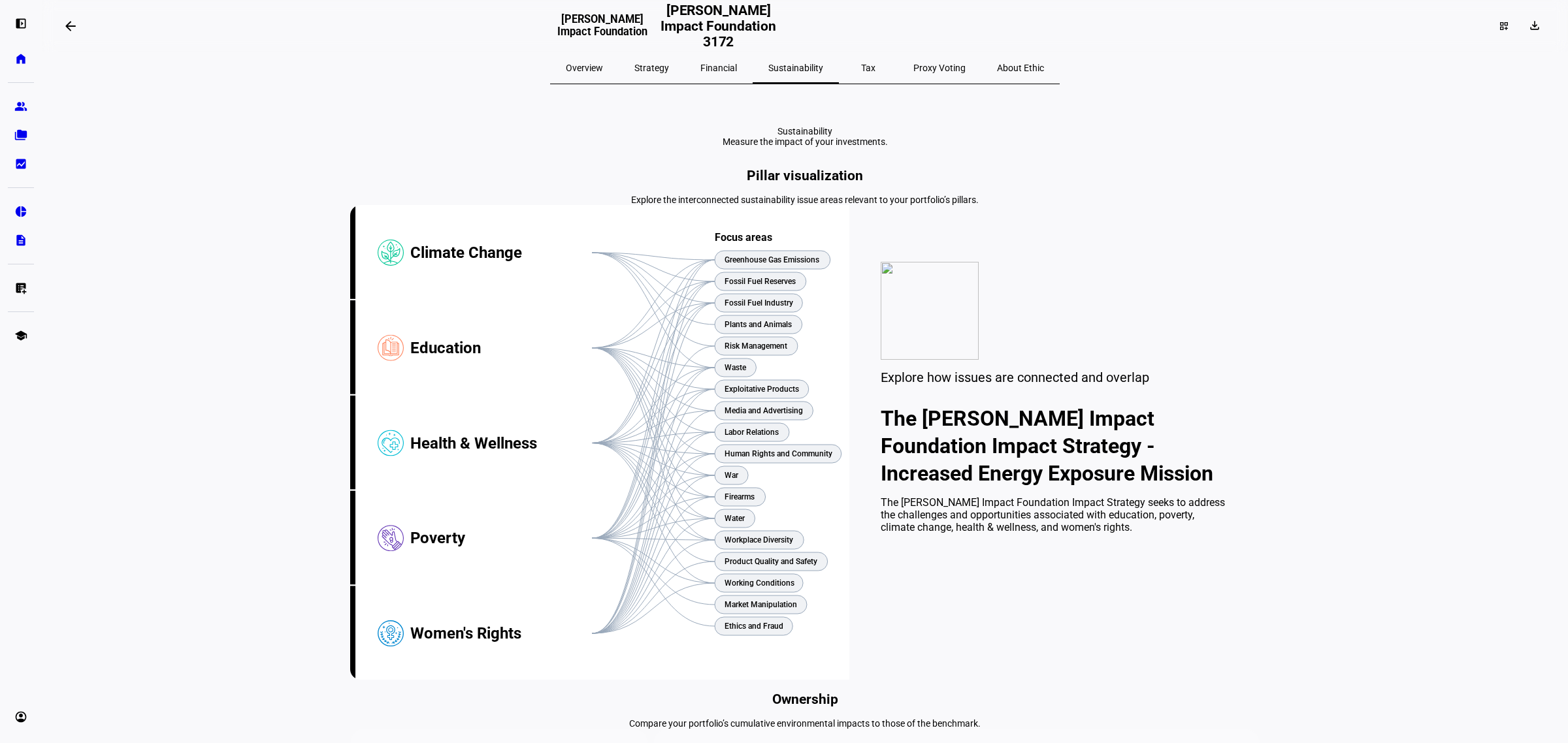
drag, startPoint x: 890, startPoint y: 441, endPoint x: 879, endPoint y: 73, distance: 368.2
click at [861, 73] on span "Tax" at bounding box center [868, 67] width 14 height 31
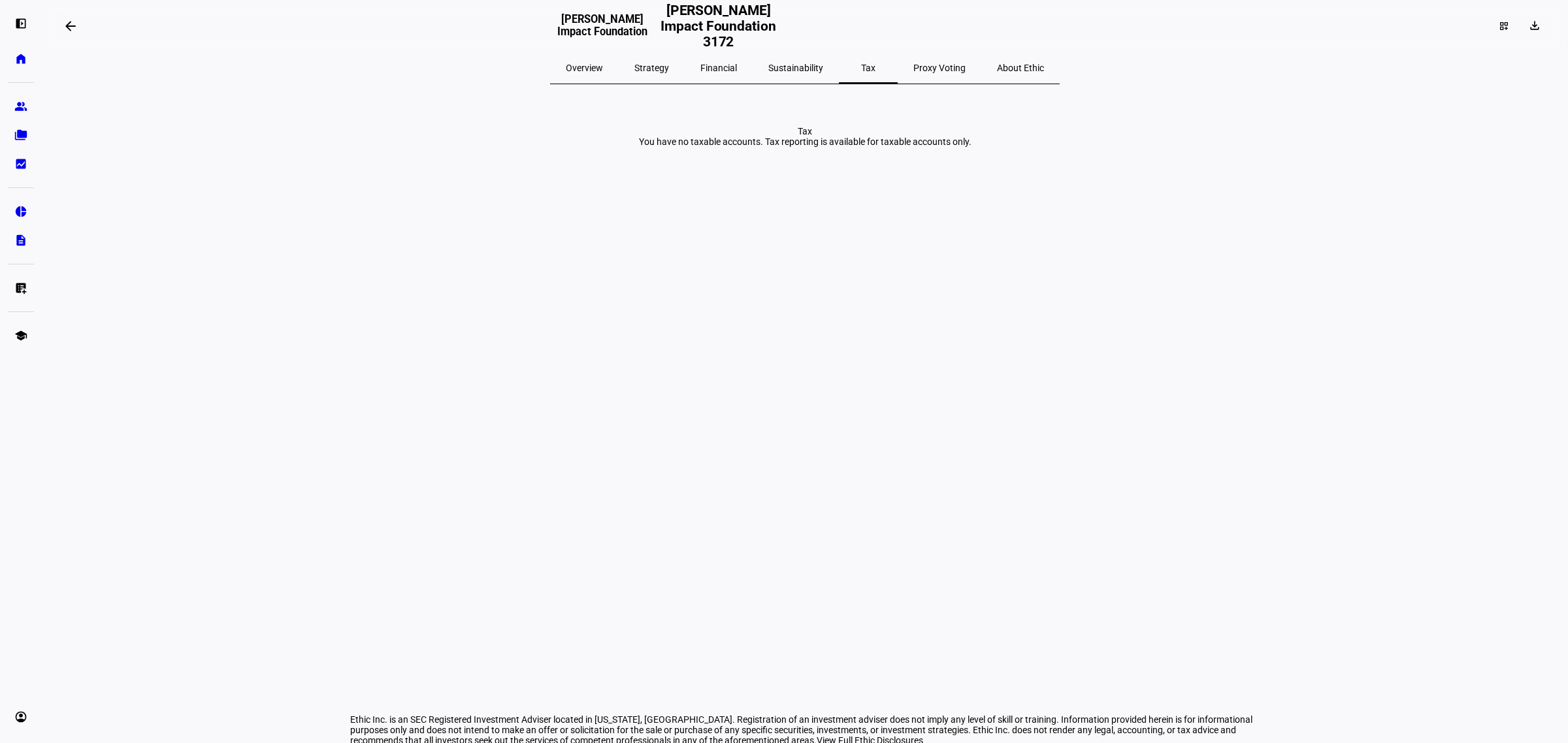
click at [898, 69] on div "Proxy Voting" at bounding box center [939, 67] width 84 height 31
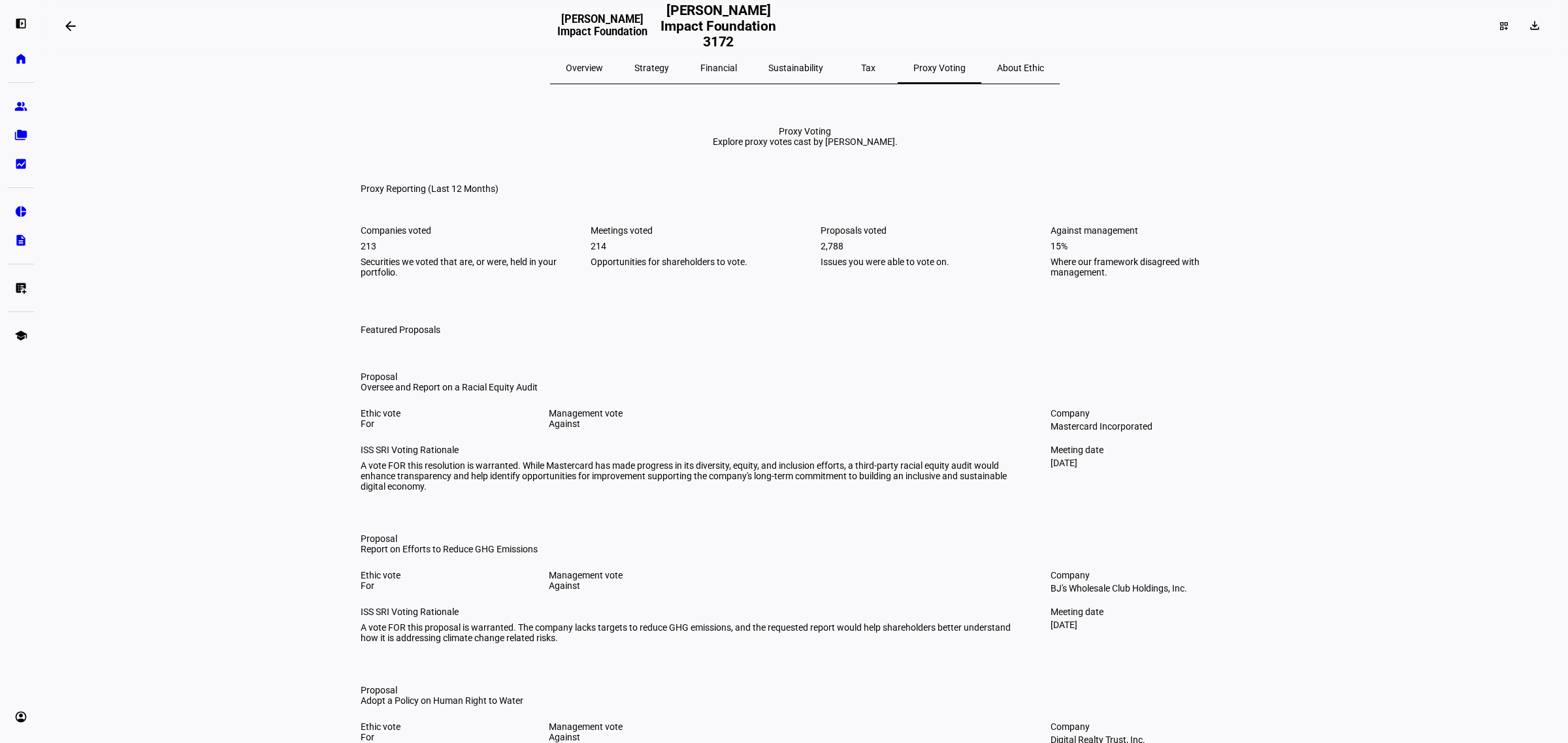
click at [997, 75] on span "About Ethic" at bounding box center [1021, 67] width 47 height 31
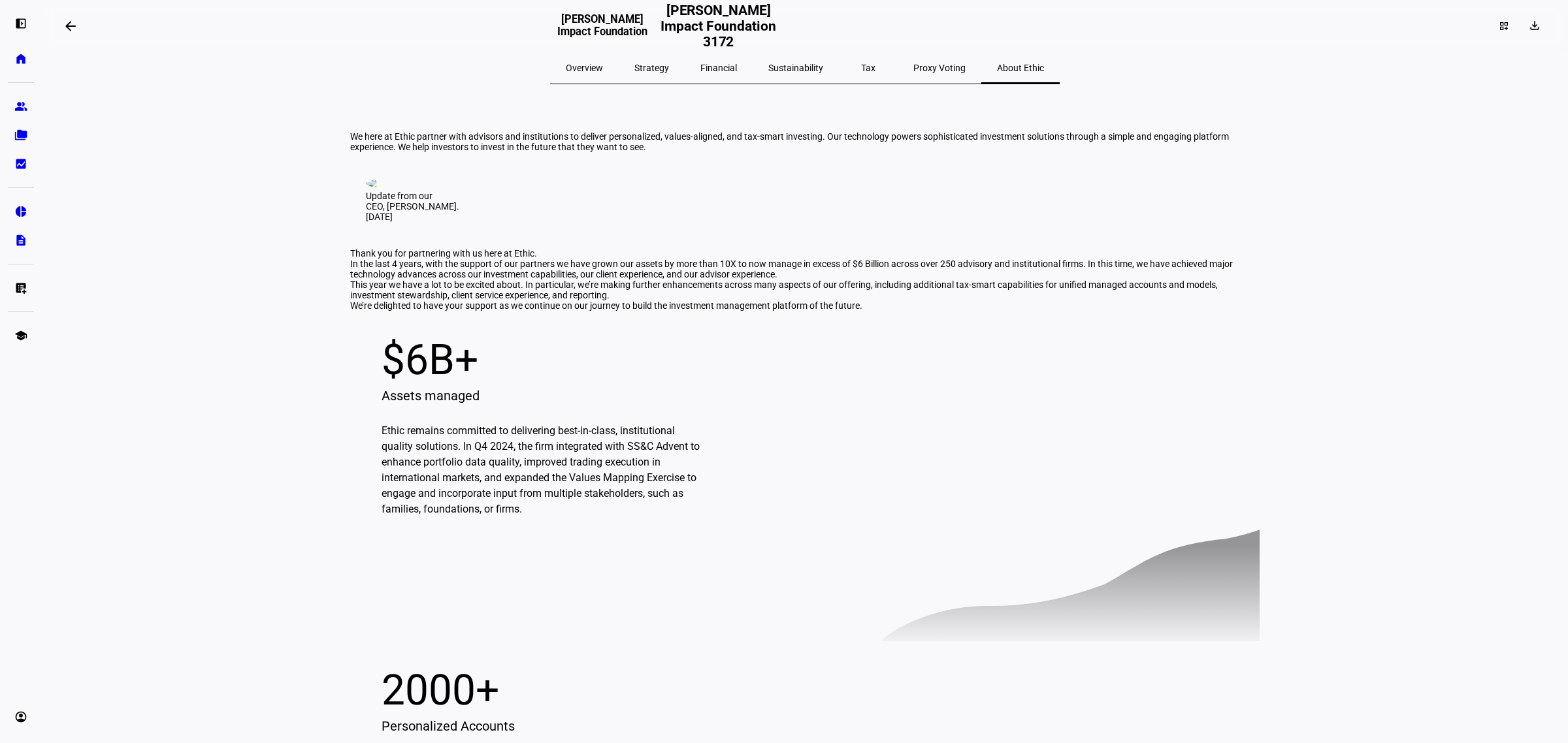
click at [603, 63] on span "Overview" at bounding box center [584, 68] width 38 height 9
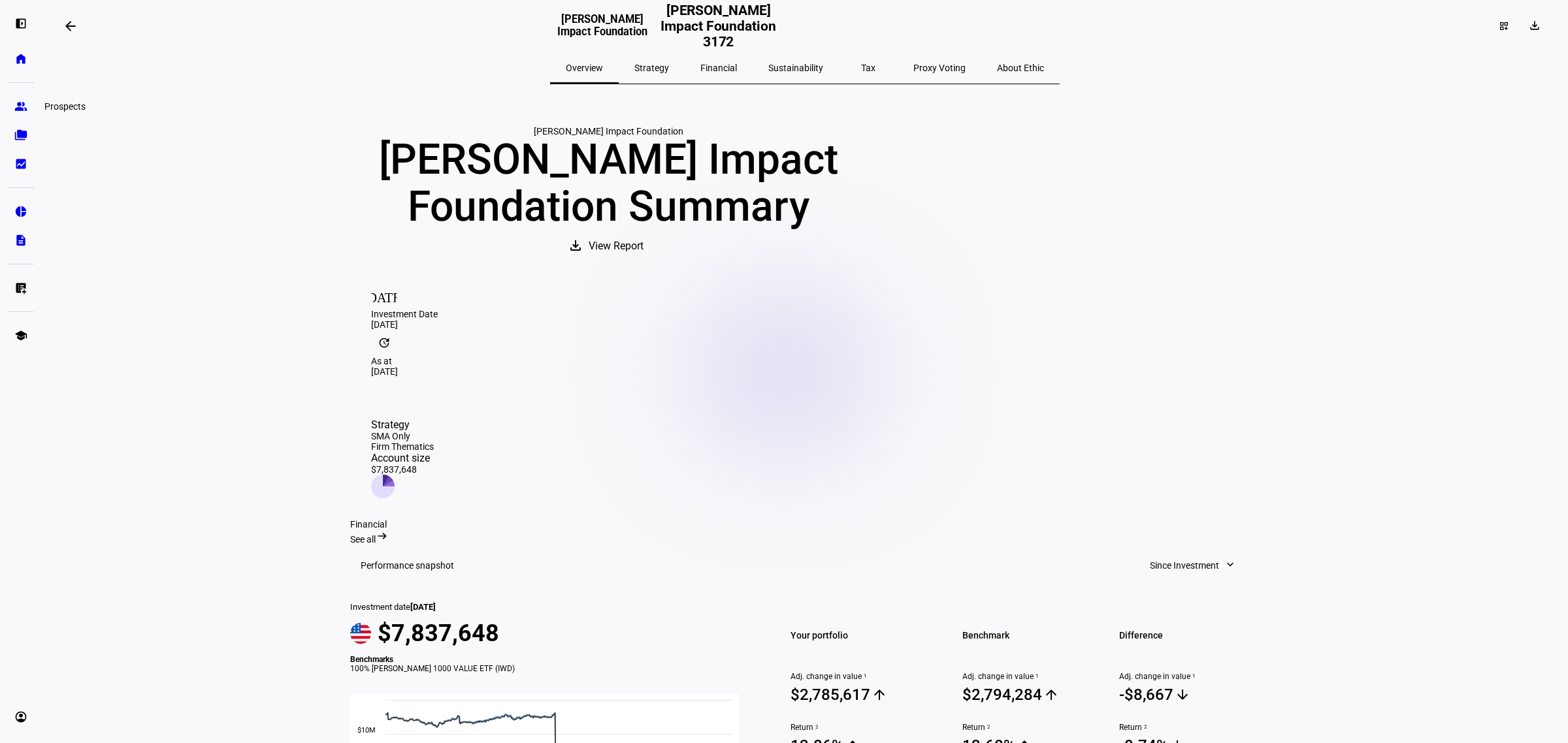
click at [9, 109] on link "group Prospects" at bounding box center [21, 106] width 26 height 26
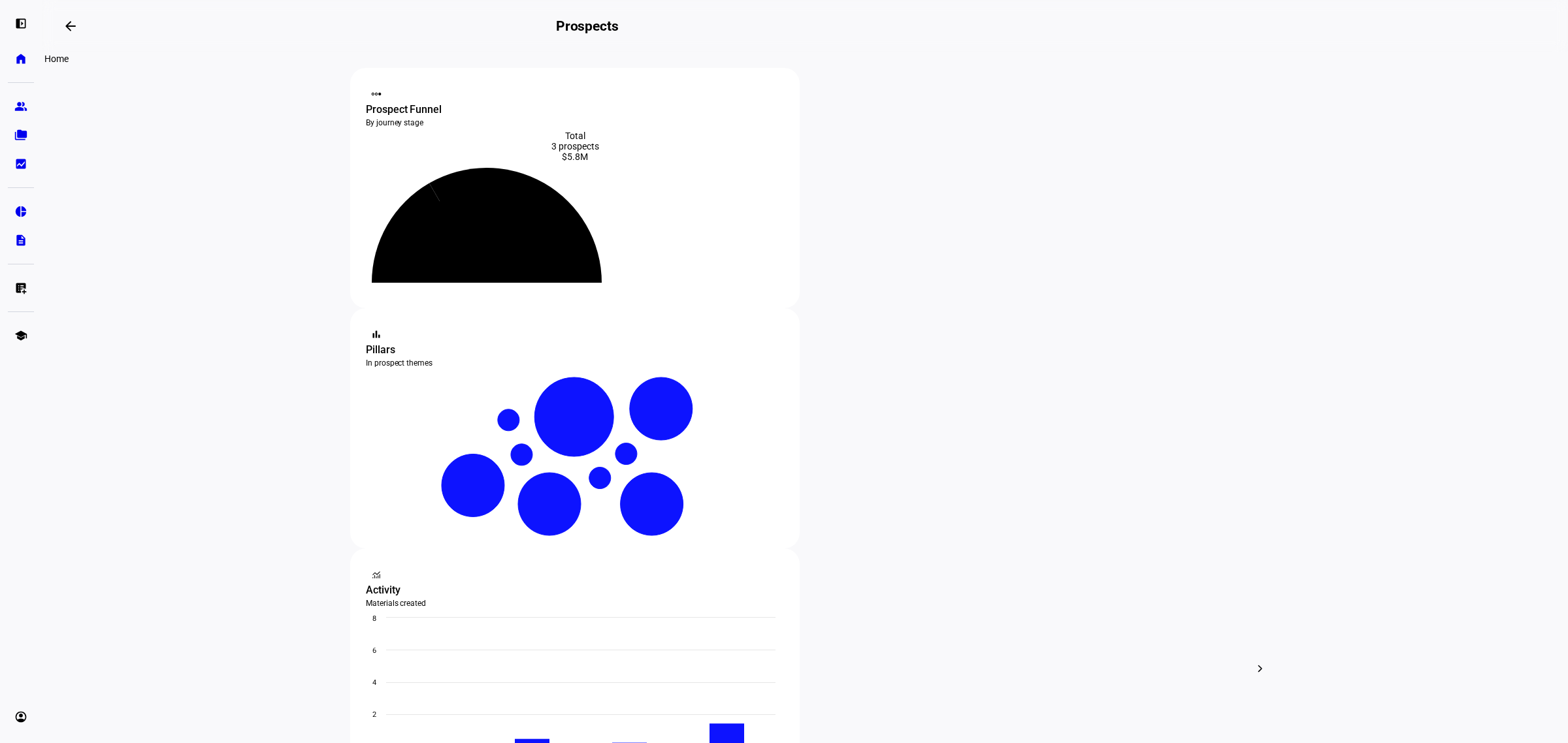
click at [14, 64] on eth-mat-symbol "home" at bounding box center [21, 58] width 13 height 13
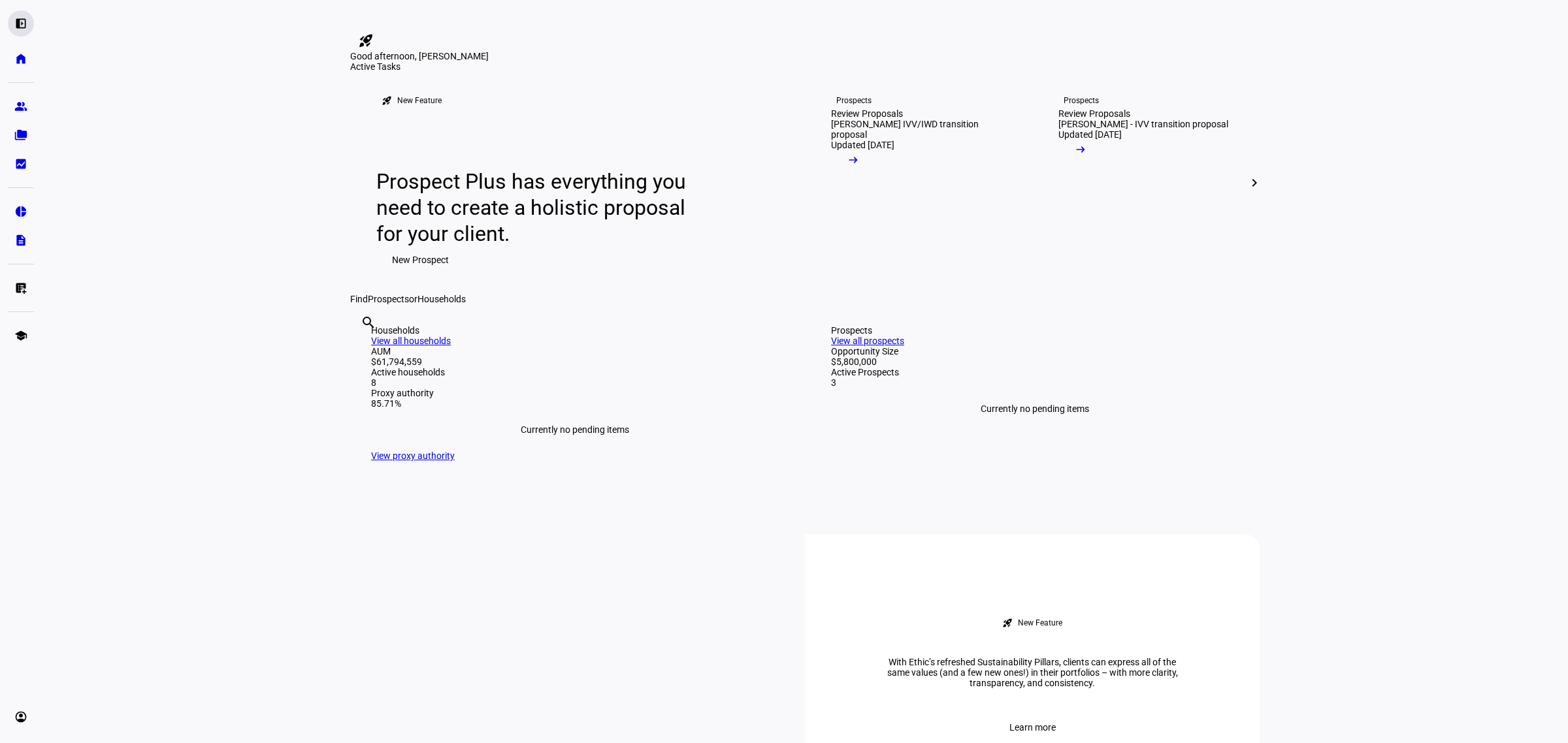
click at [23, 26] on eth-mat-symbol "left_panel_open" at bounding box center [21, 24] width 13 height 13
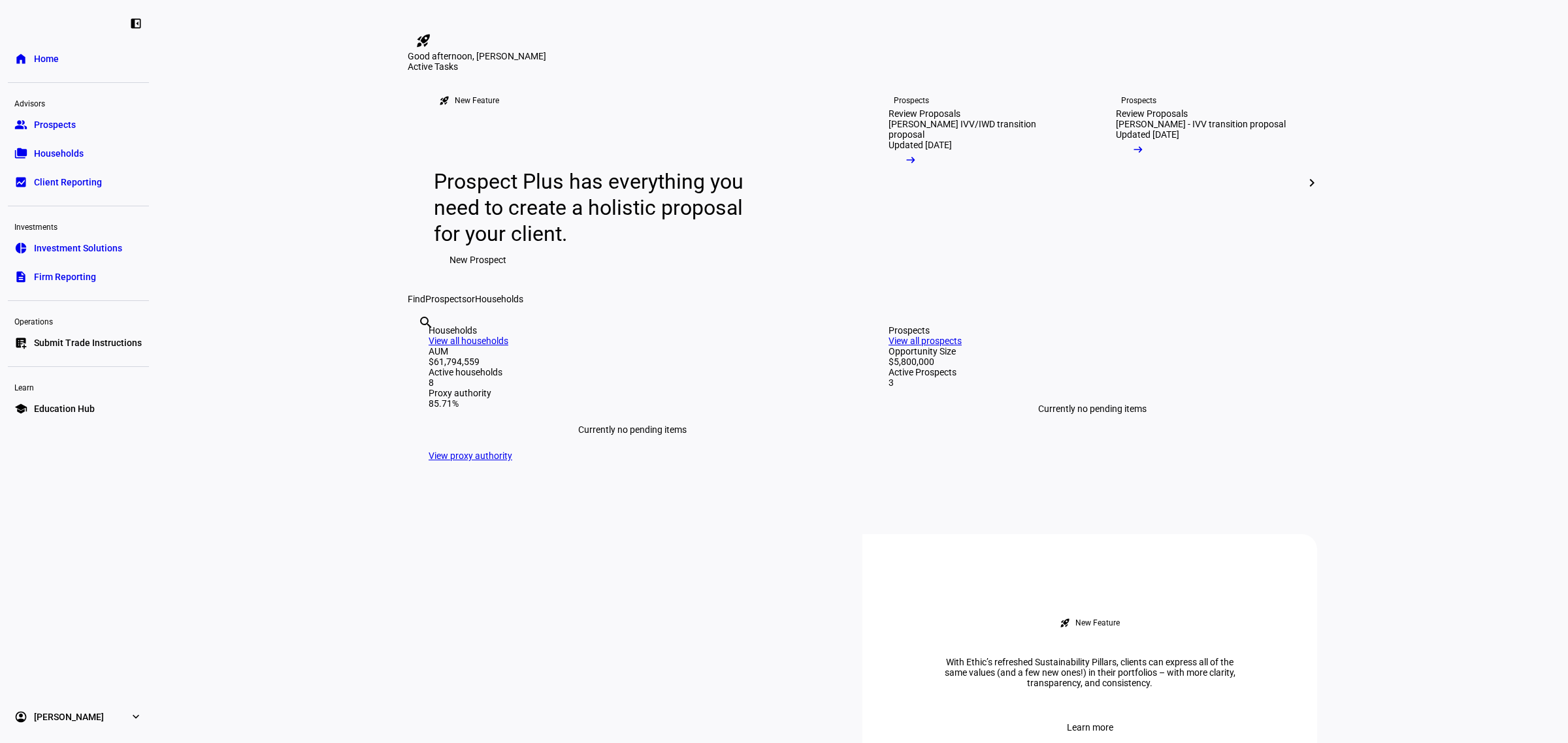
click at [98, 156] on link "folder_copy Households" at bounding box center [78, 153] width 141 height 26
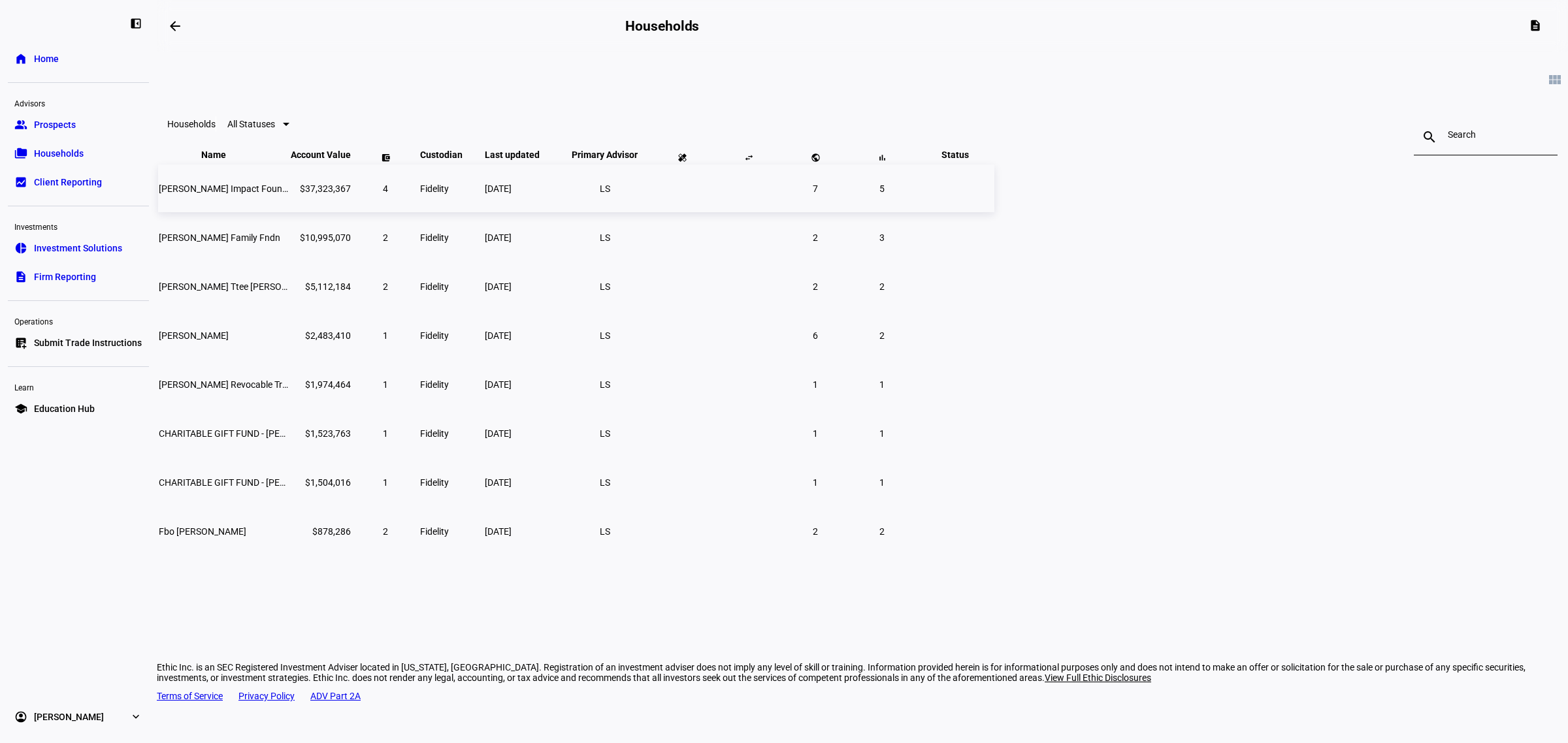
click at [308, 194] on span "[PERSON_NAME] Impact Foundation" at bounding box center [233, 188] width 150 height 10
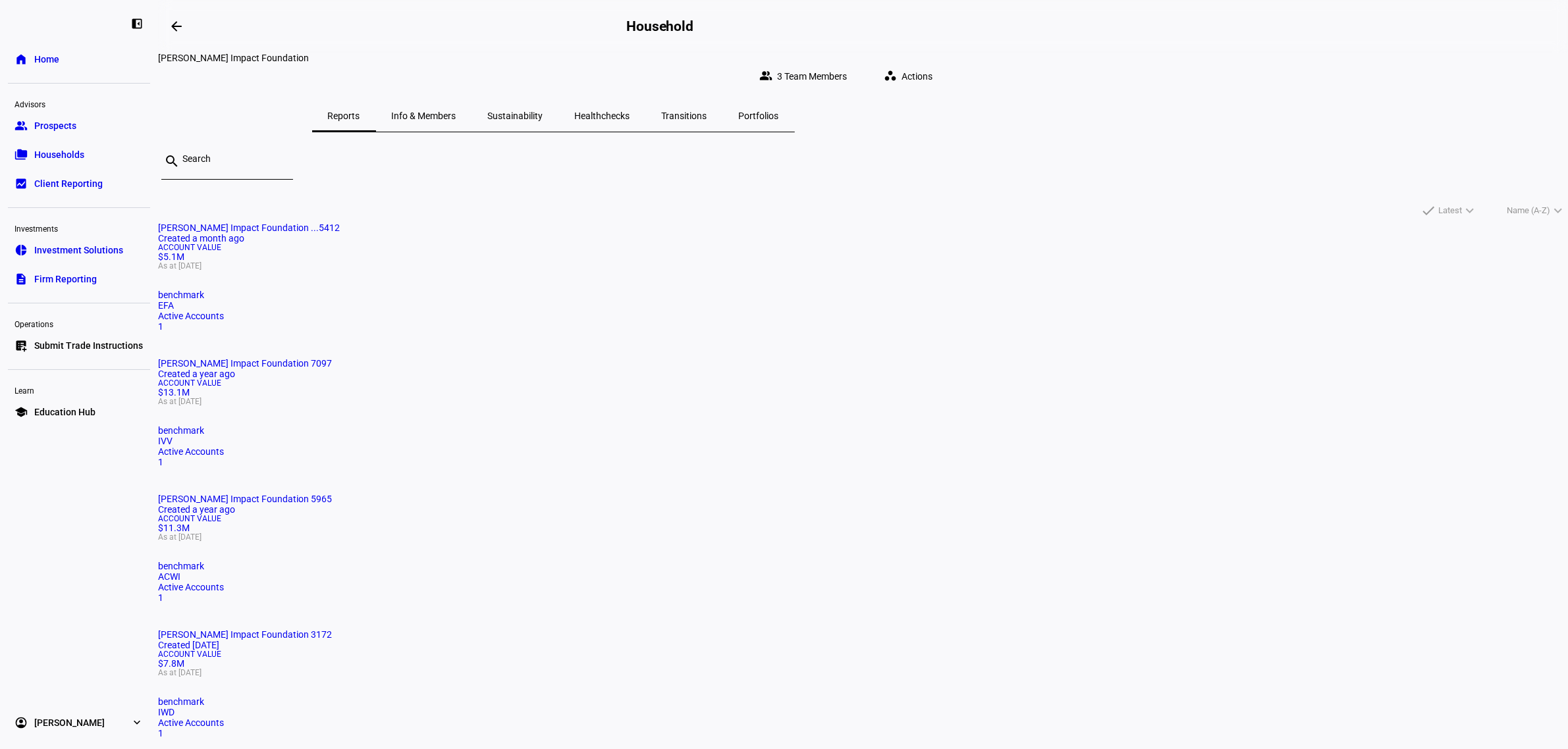
click at [630, 100] on span "Healthchecks" at bounding box center [602, 115] width 55 height 31
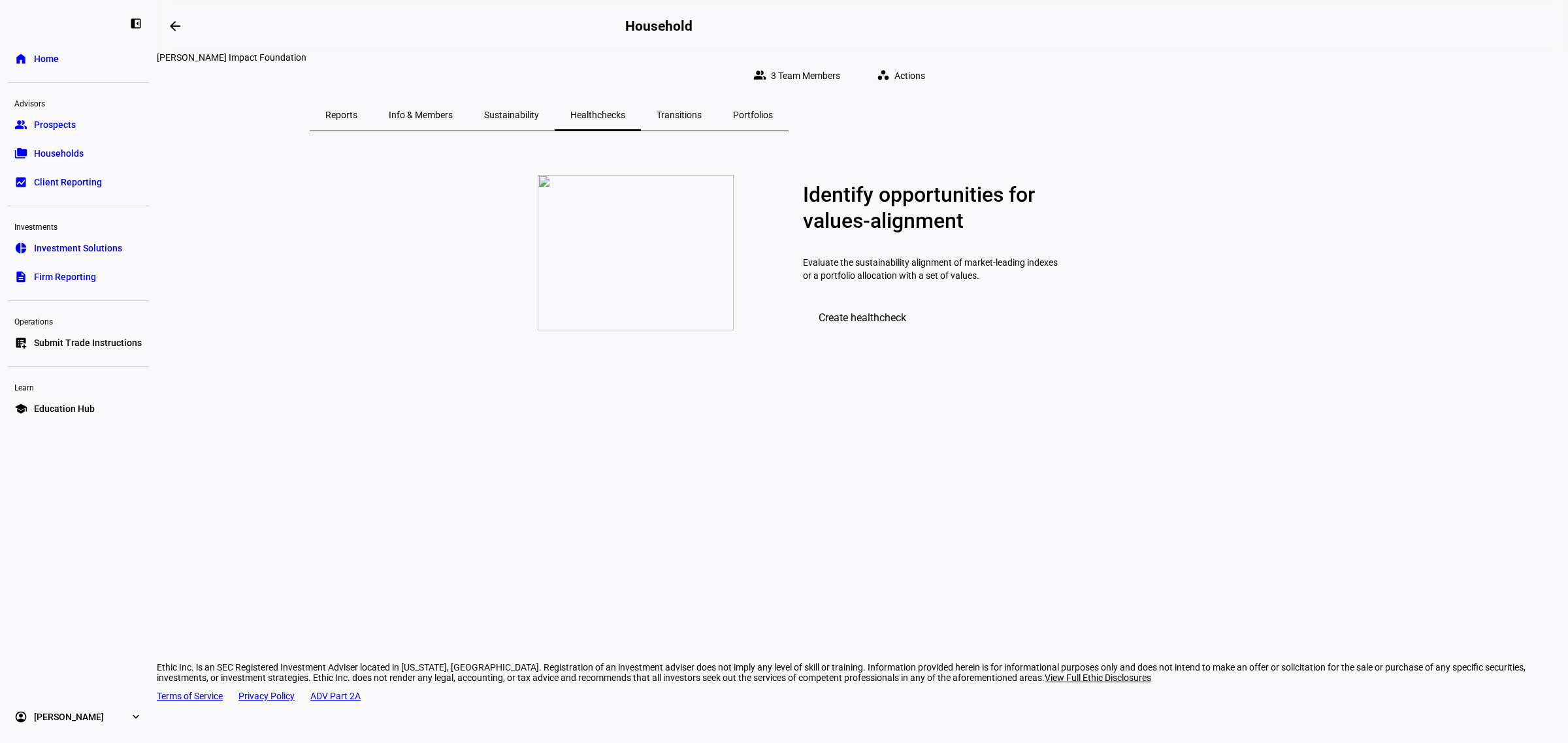
click at [904, 324] on span "Create healthcheck" at bounding box center [862, 317] width 88 height 12
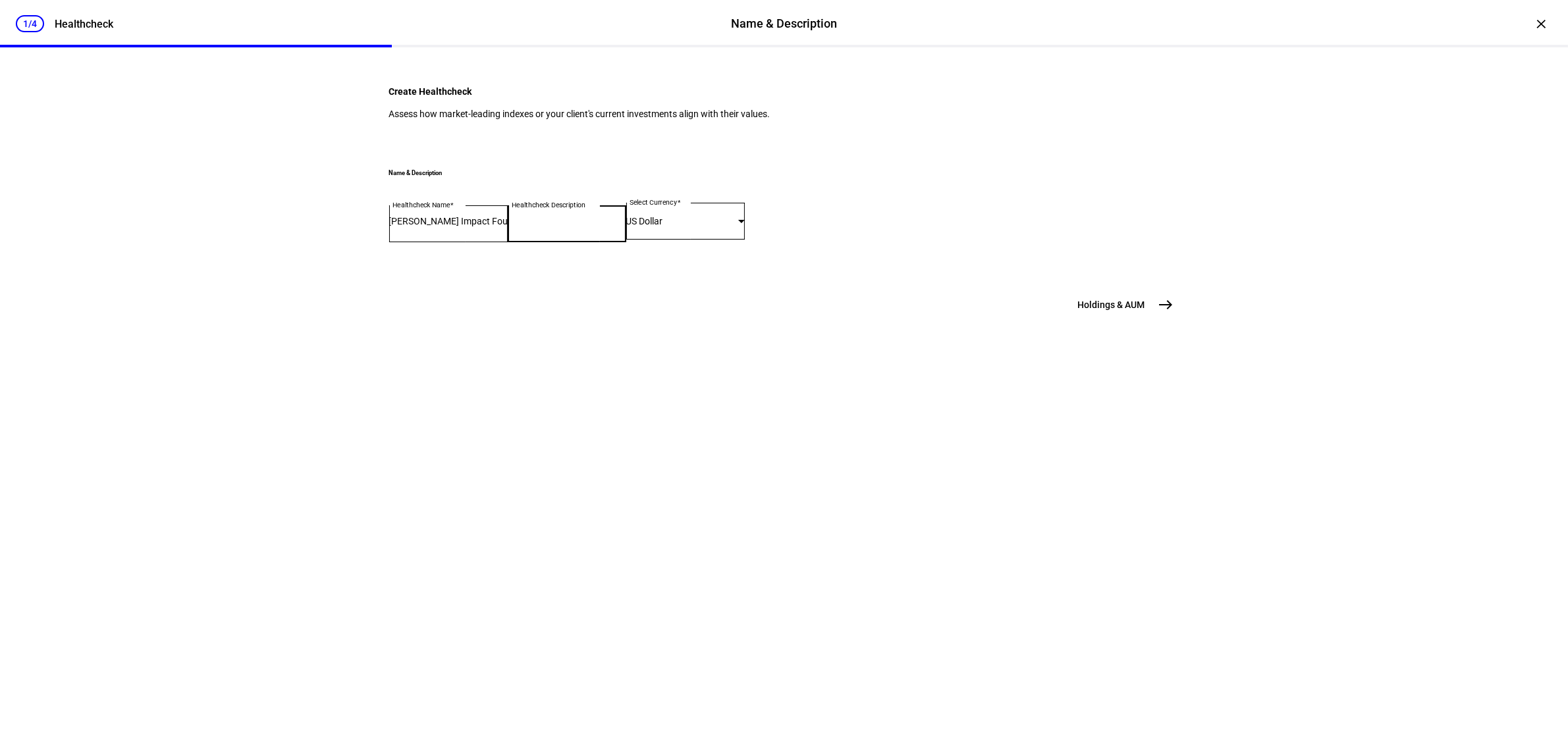
click at [561, 226] on input "Healthcheck Description" at bounding box center [567, 220] width 119 height 10
click at [1104, 311] on span "Holdings & AUM" at bounding box center [1111, 305] width 67 height 13
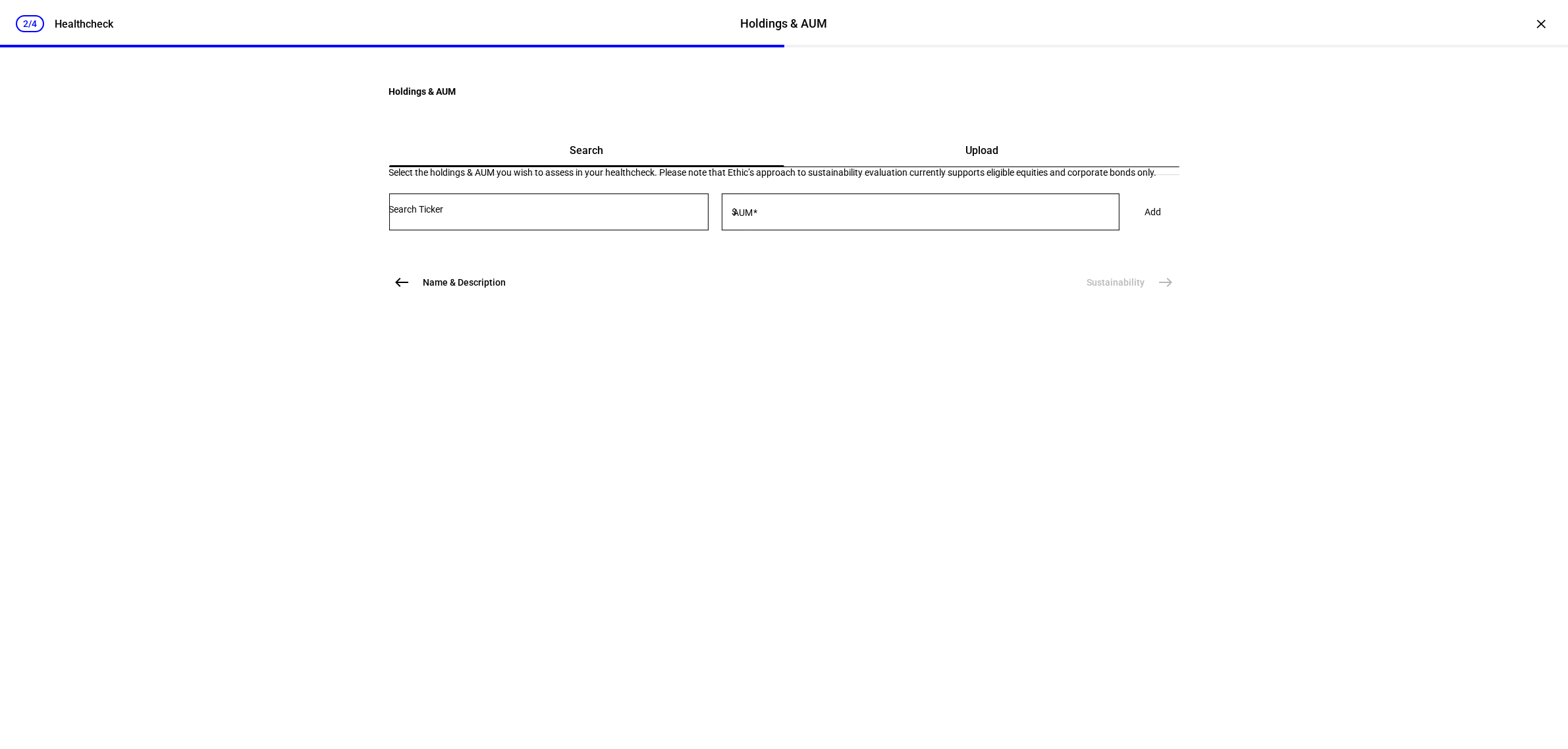
click at [671, 231] on div at bounding box center [549, 212] width 319 height 37
type input "g"
type input "ivv"
